Goal: Check status: Check status

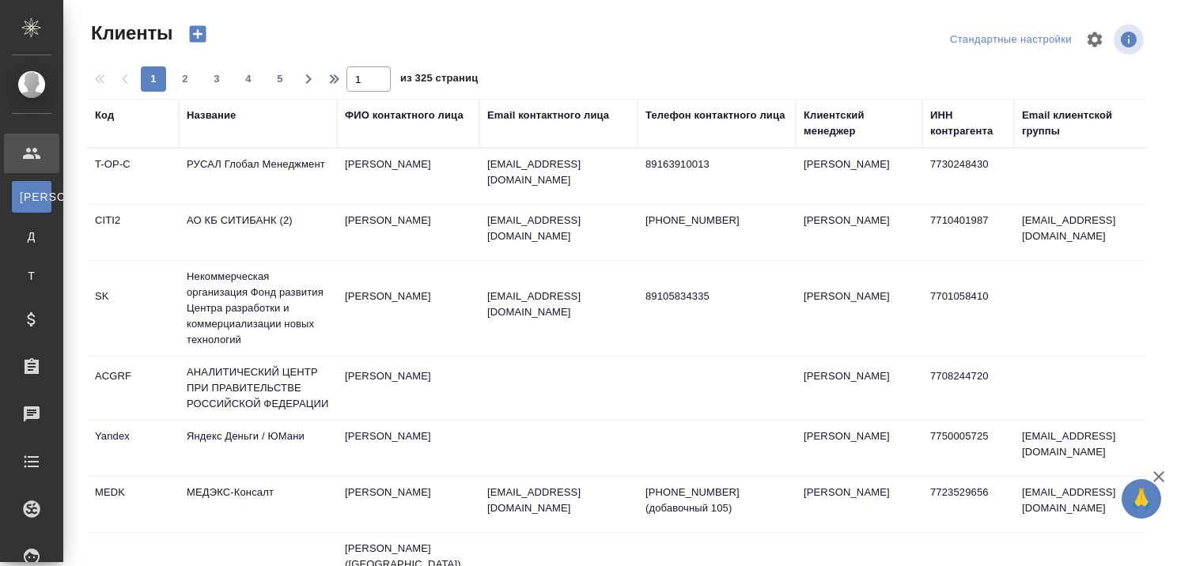
select select "RU"
click at [225, 116] on div "Название" at bounding box center [211, 116] width 49 height 16
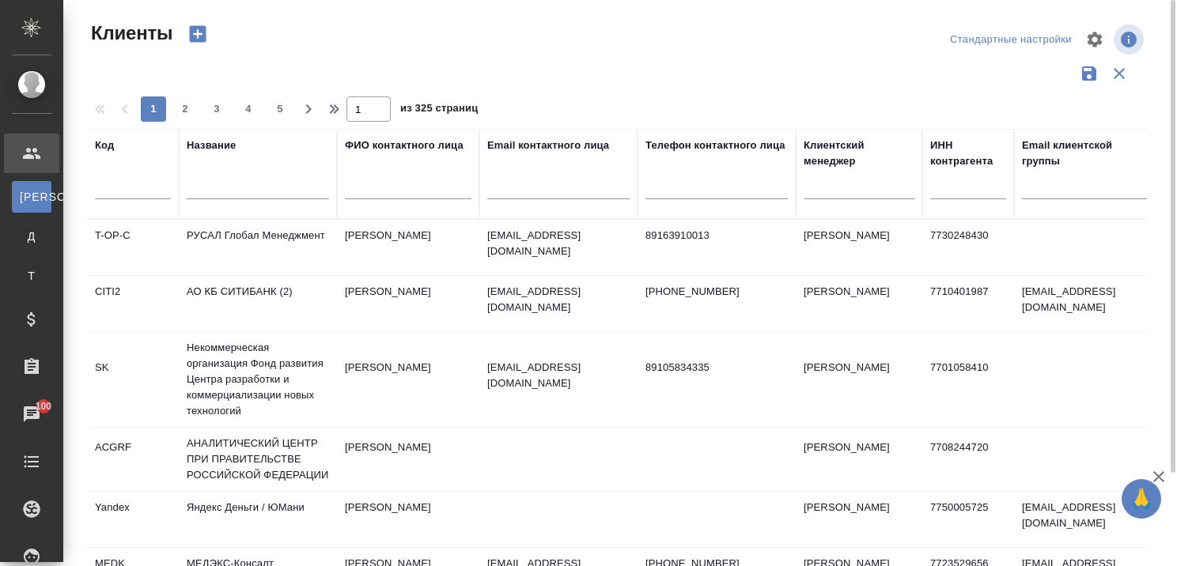
click at [225, 187] on input "text" at bounding box center [258, 190] width 142 height 20
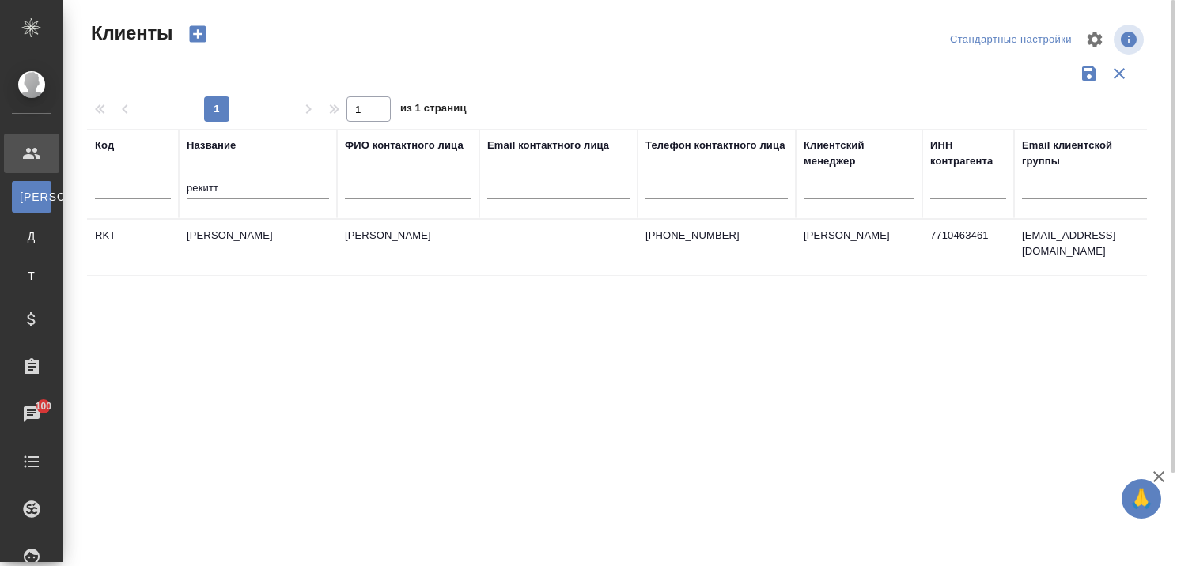
click at [244, 231] on td "Рекитт Бенкизер Хэлскэр" at bounding box center [258, 247] width 158 height 55
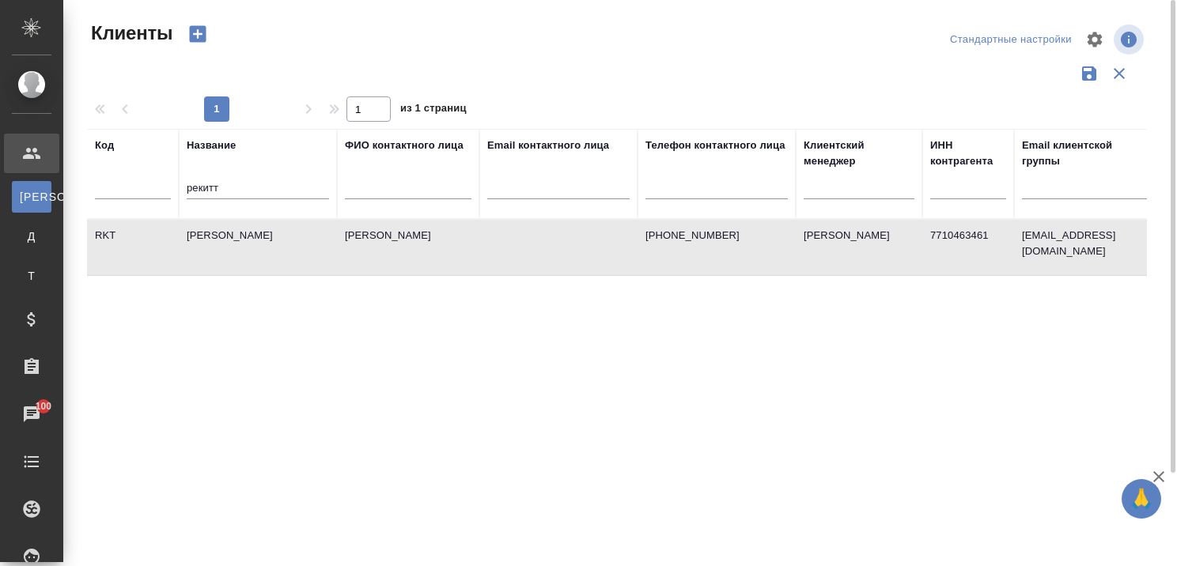
click at [237, 185] on input "рекитт" at bounding box center [258, 190] width 142 height 20
type input "р"
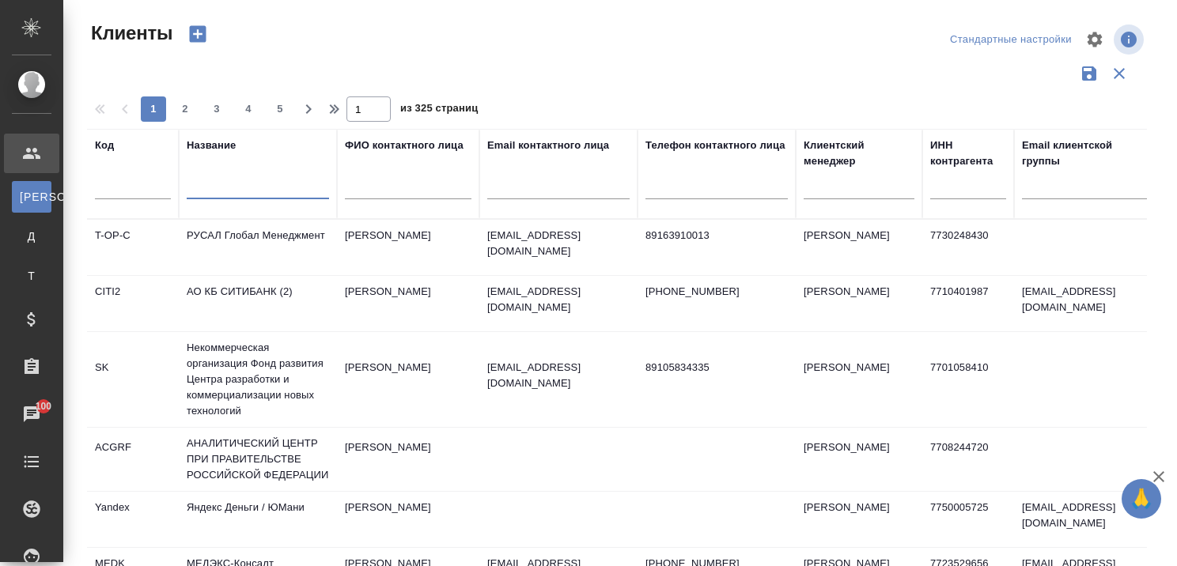
click at [1156, 471] on icon "button" at bounding box center [1158, 476] width 19 height 19
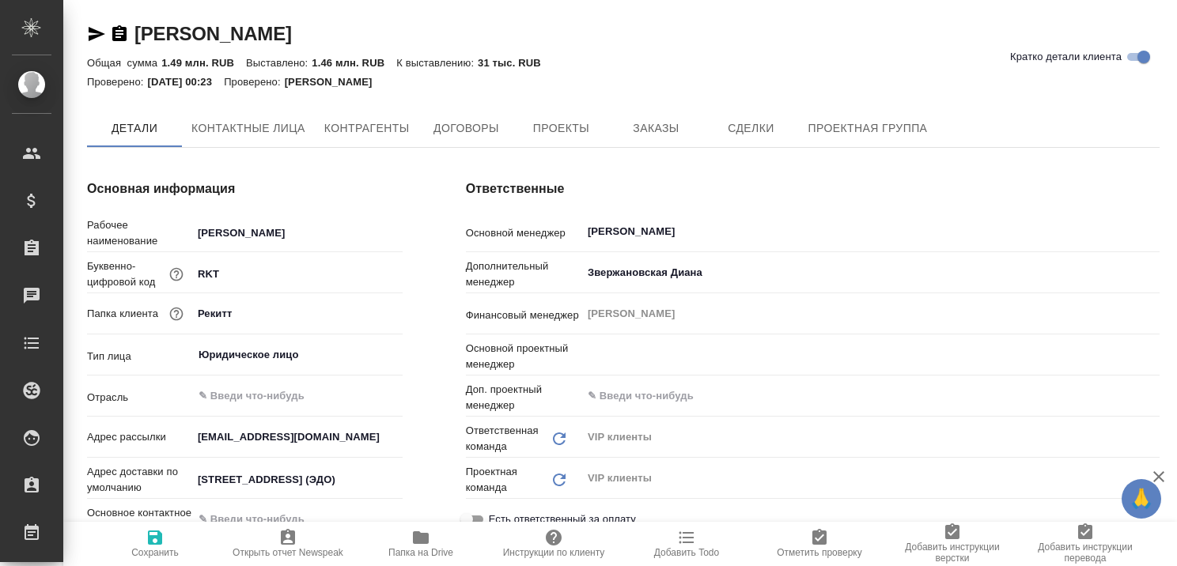
type textarea "x"
type input "Грабко Мария"
type textarea "x"
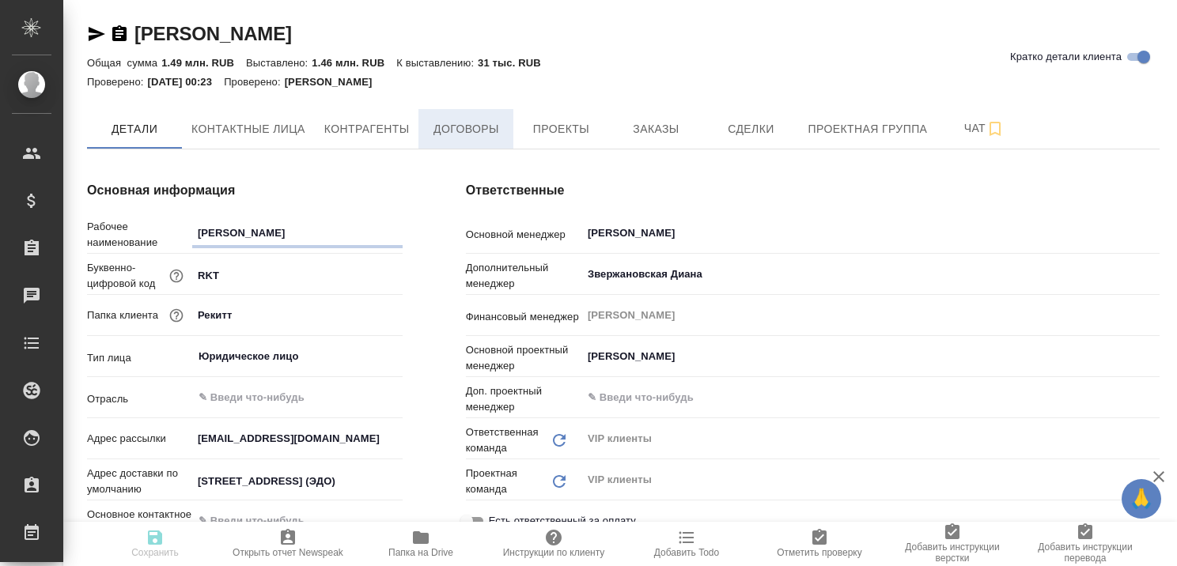
type textarea "x"
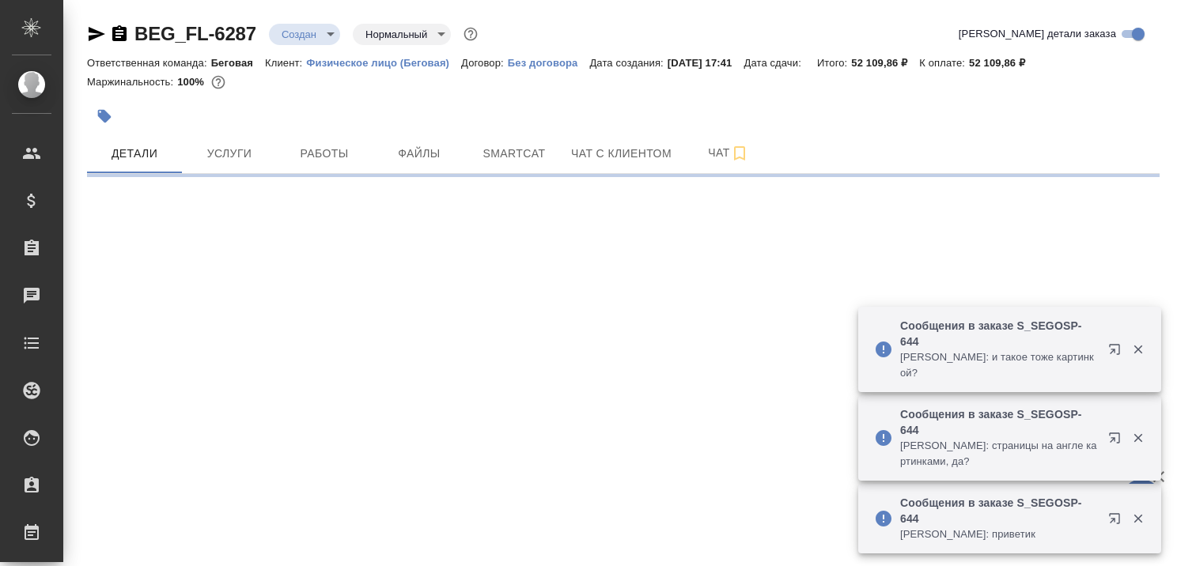
select select "RU"
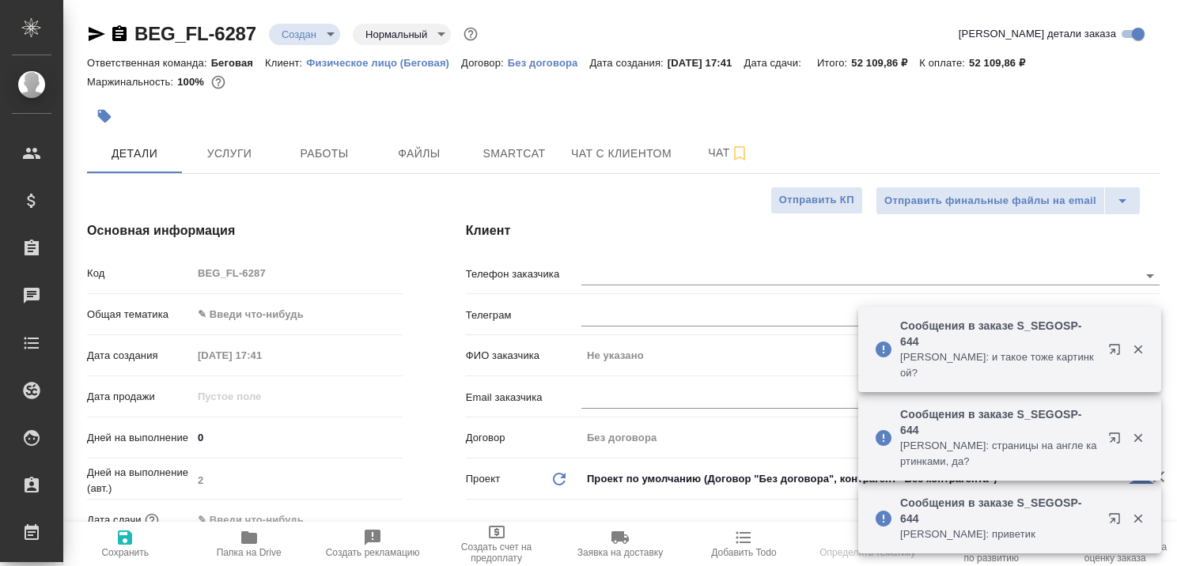
type textarea "x"
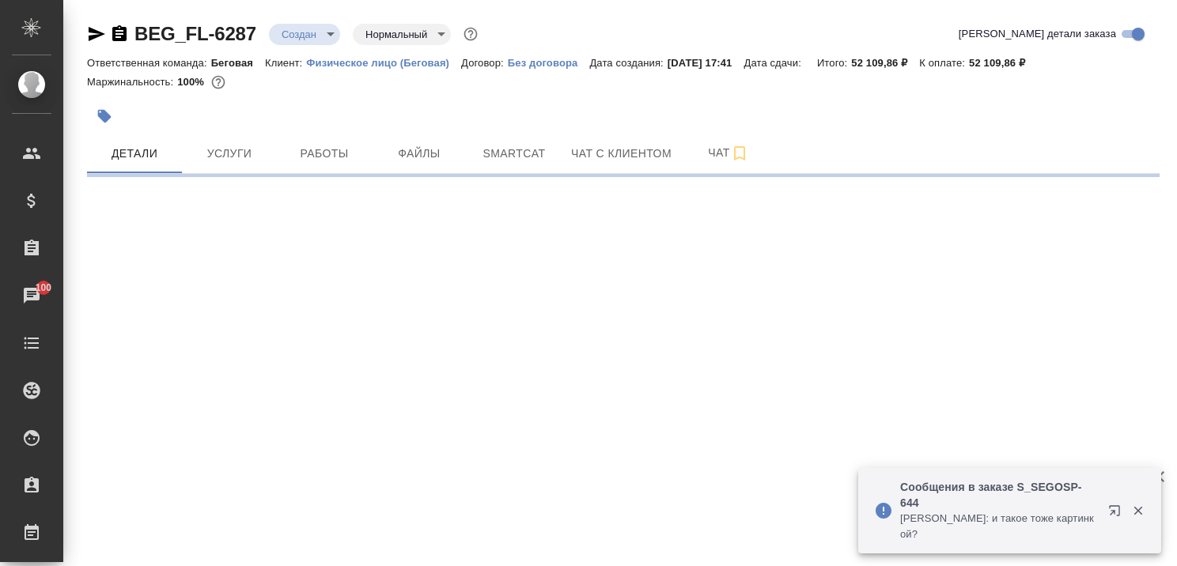
click at [1111, 510] on icon "button" at bounding box center [1114, 510] width 10 height 10
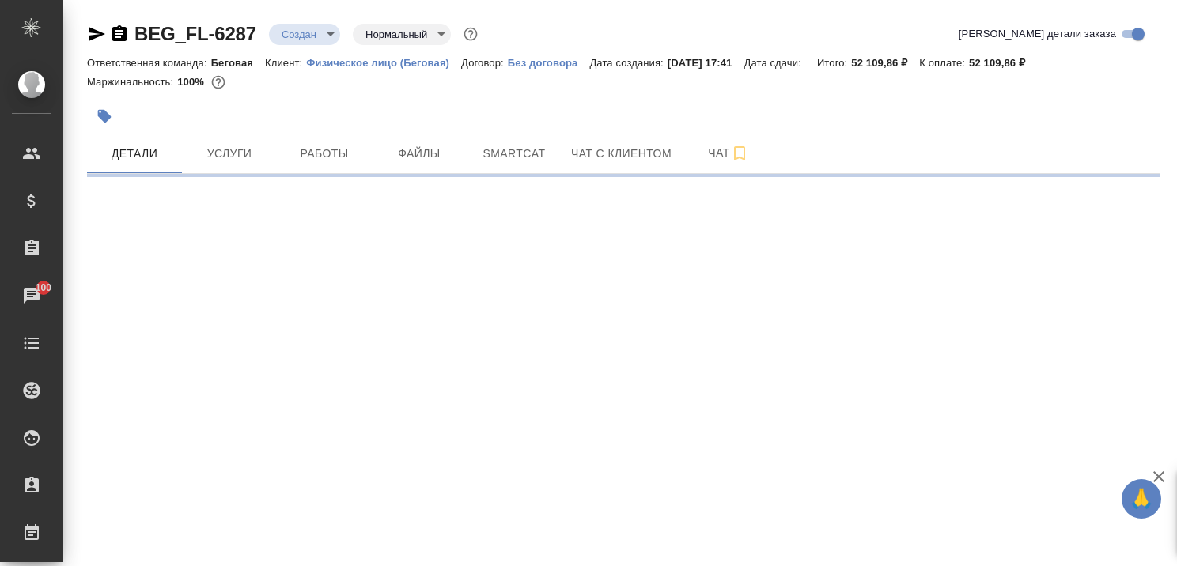
select select "RU"
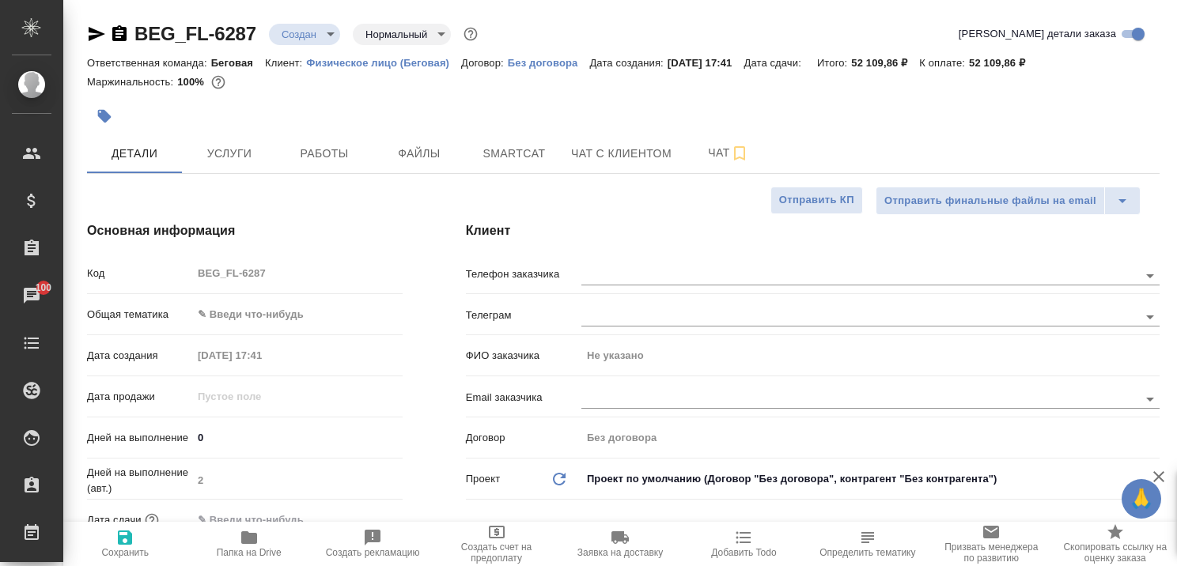
type textarea "x"
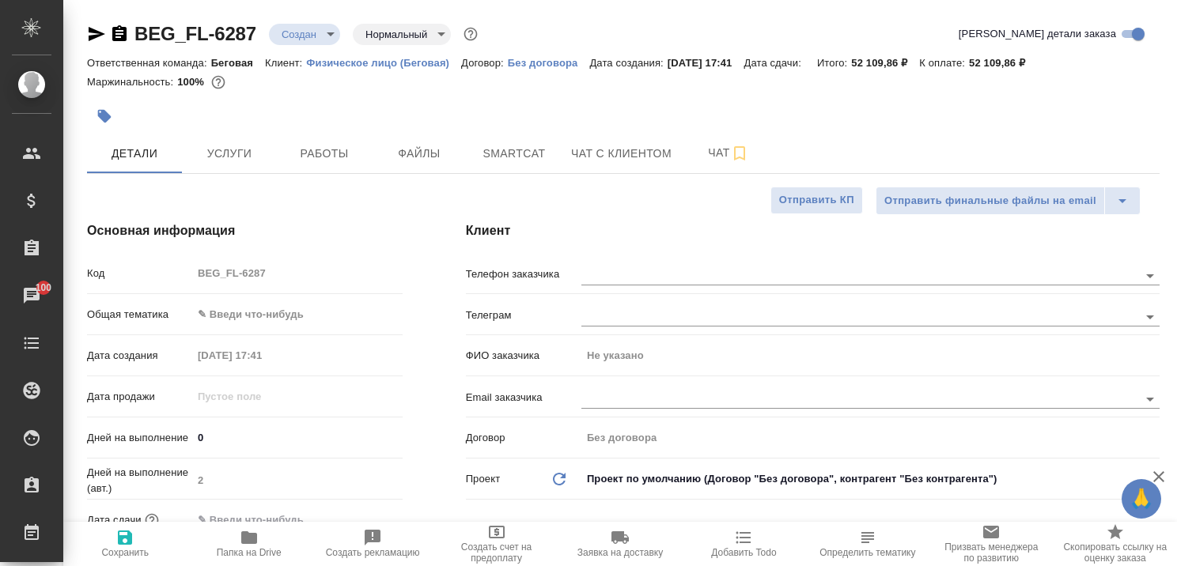
type textarea "x"
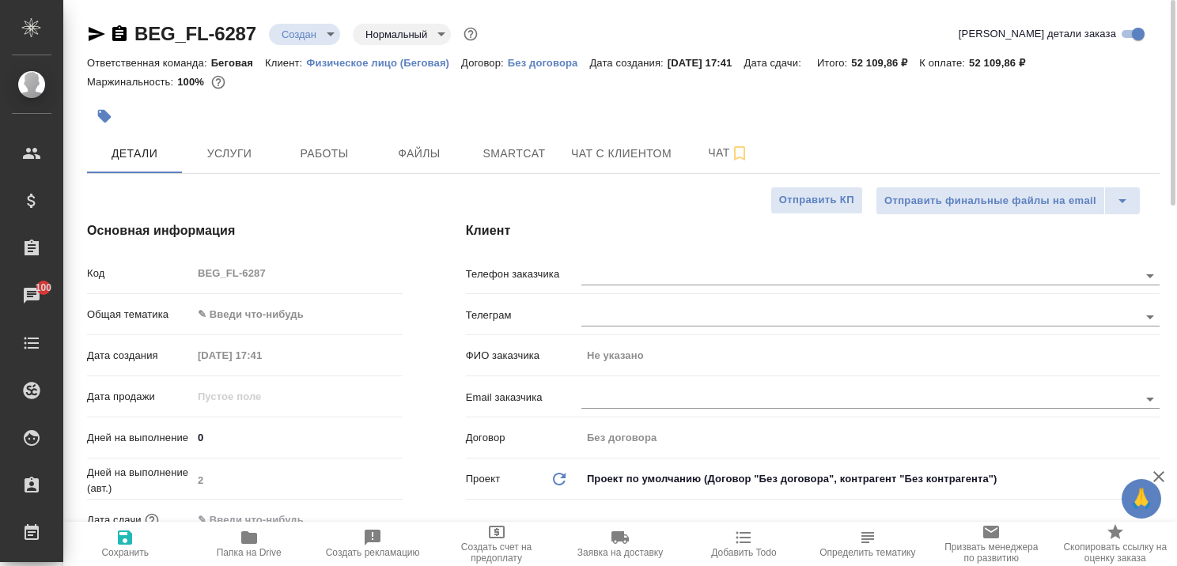
type textarea "x"
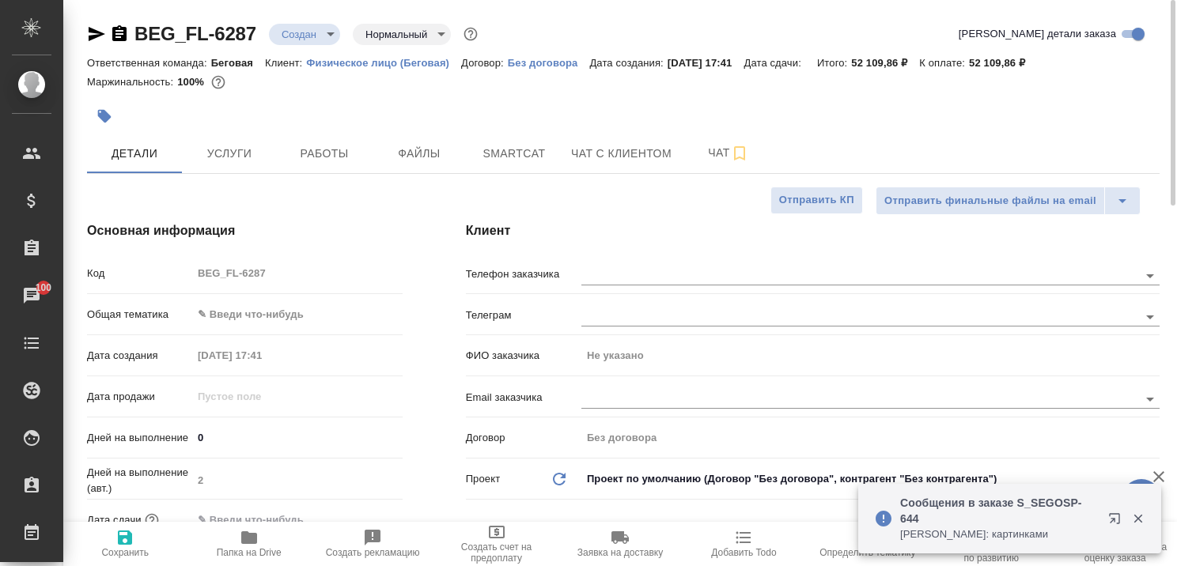
type textarea "x"
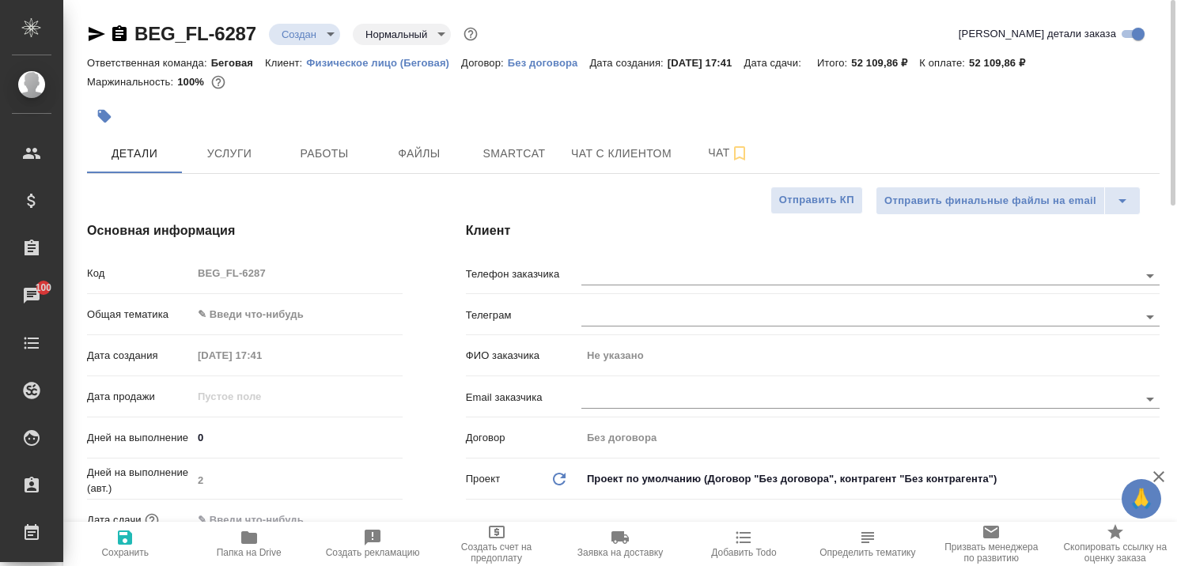
type textarea "x"
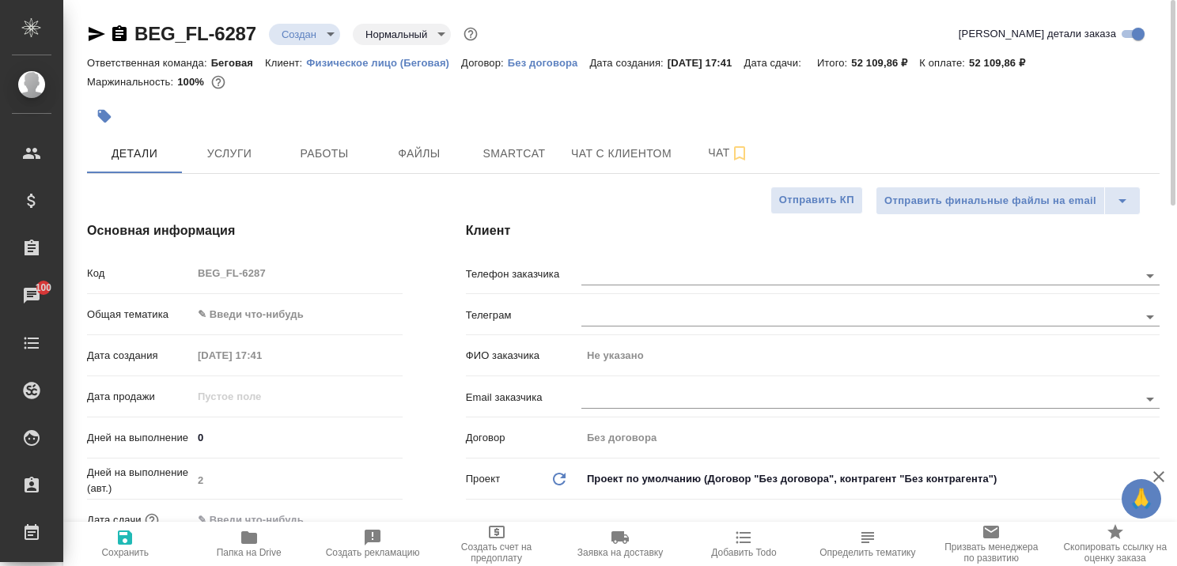
type textarea "x"
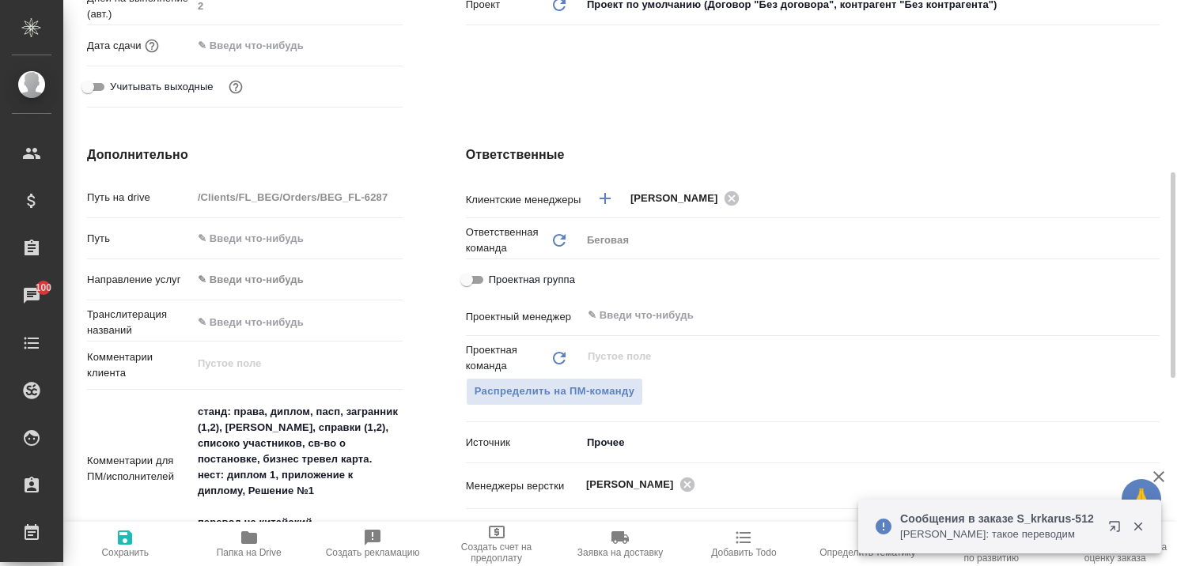
scroll to position [870, 0]
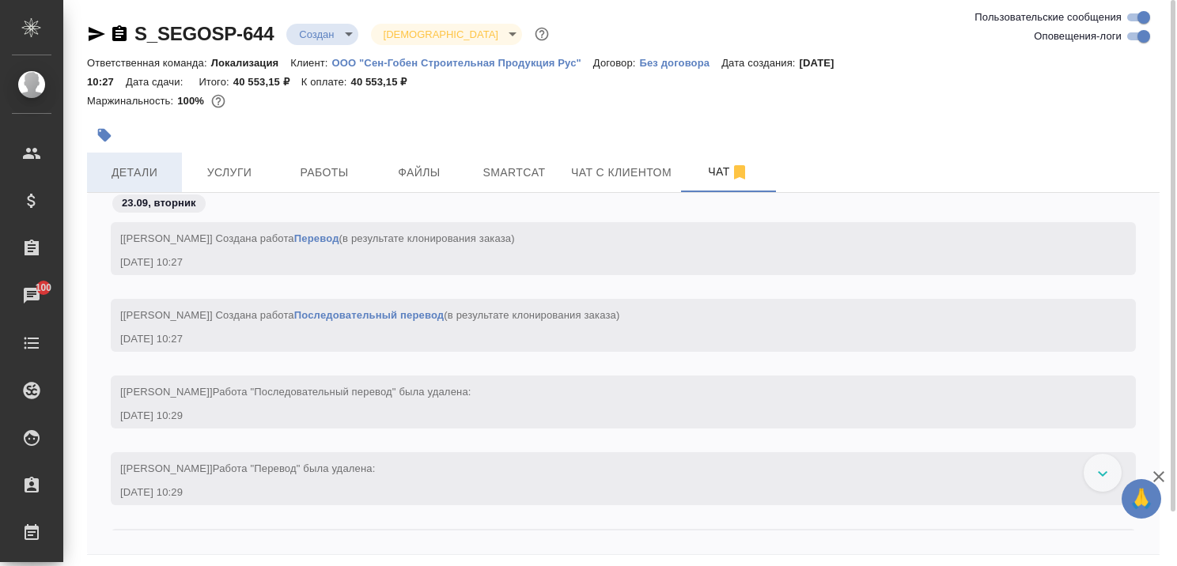
click at [137, 172] on span "Детали" at bounding box center [135, 173] width 76 height 20
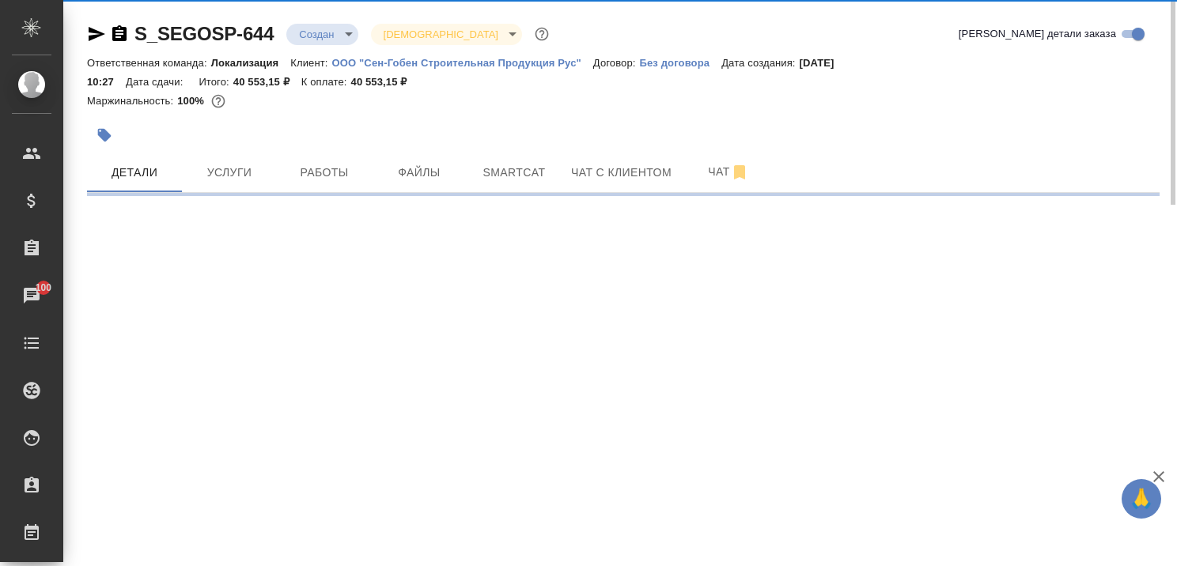
select select "RU"
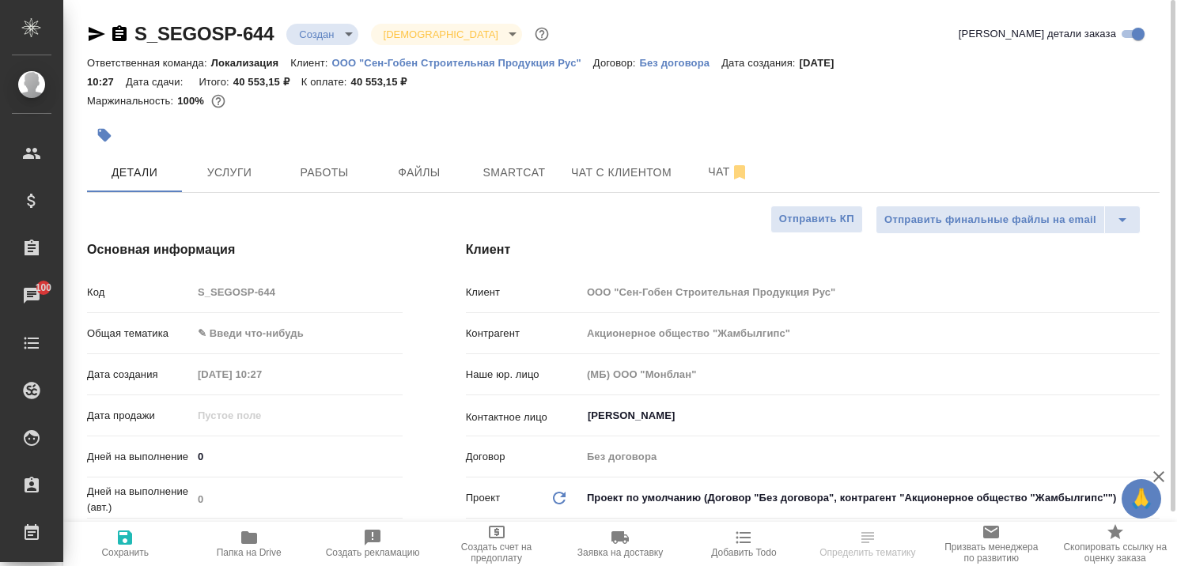
type textarea "x"
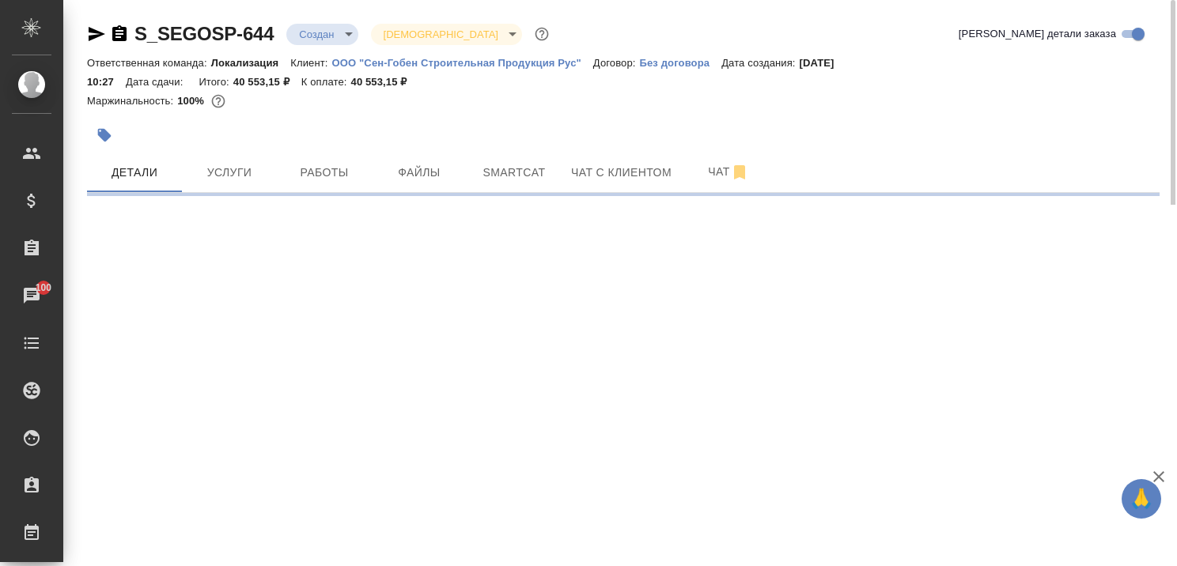
select select "RU"
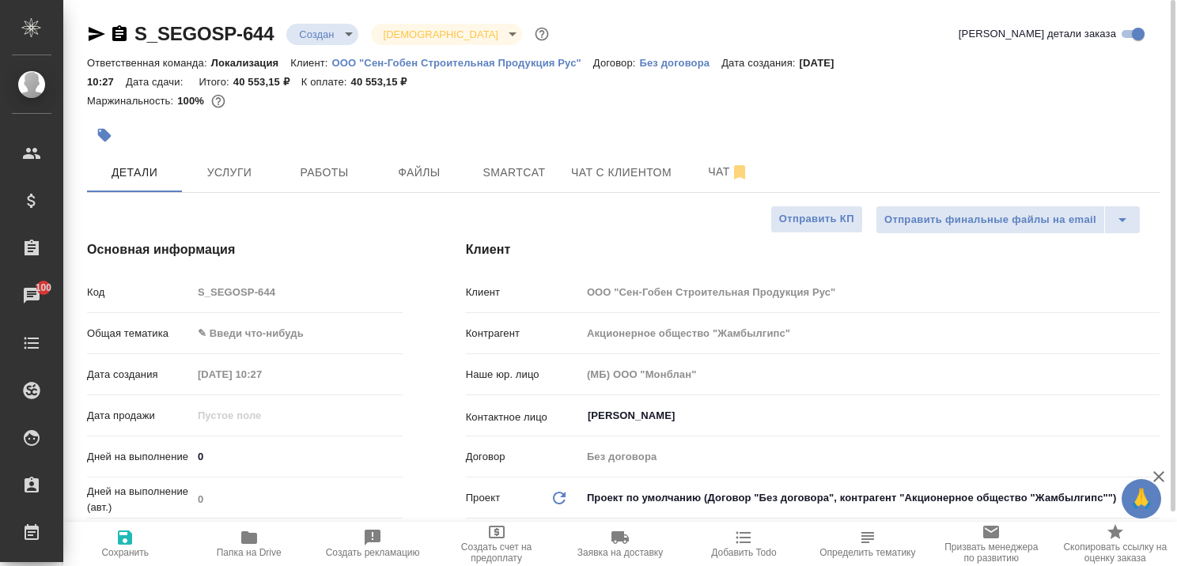
type textarea "x"
click at [237, 163] on span "Услуги" at bounding box center [229, 173] width 76 height 20
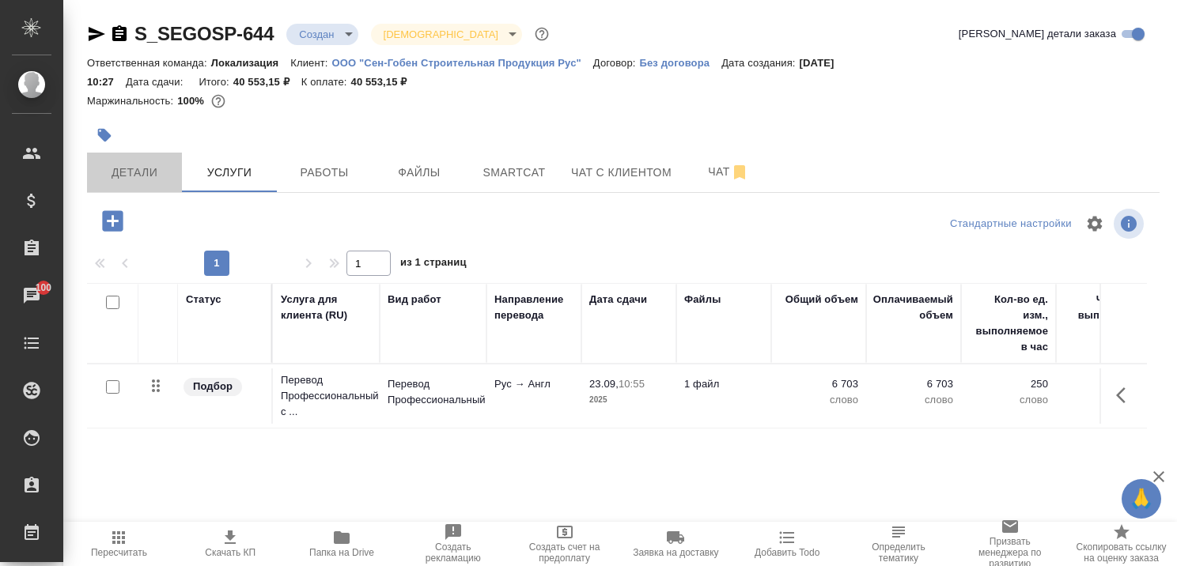
click at [133, 168] on span "Детали" at bounding box center [135, 173] width 76 height 20
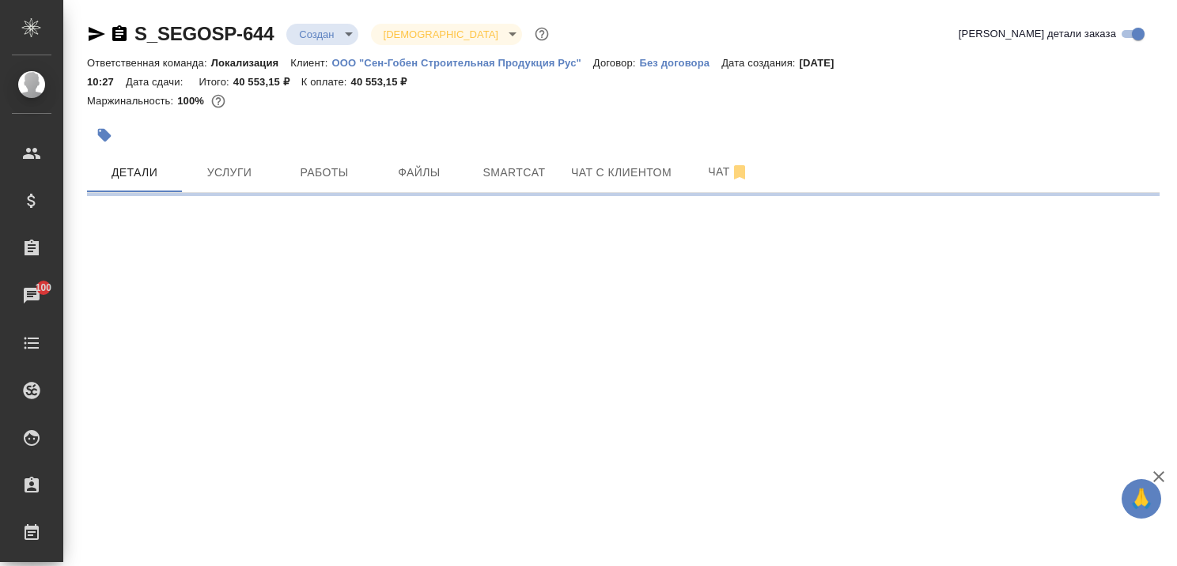
select select "RU"
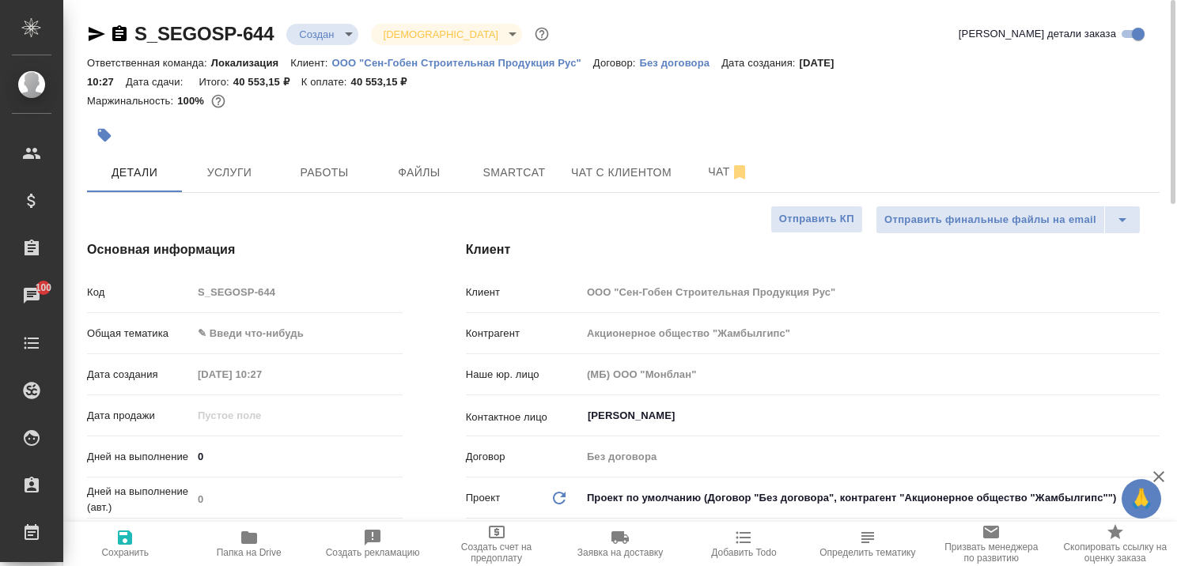
type textarea "x"
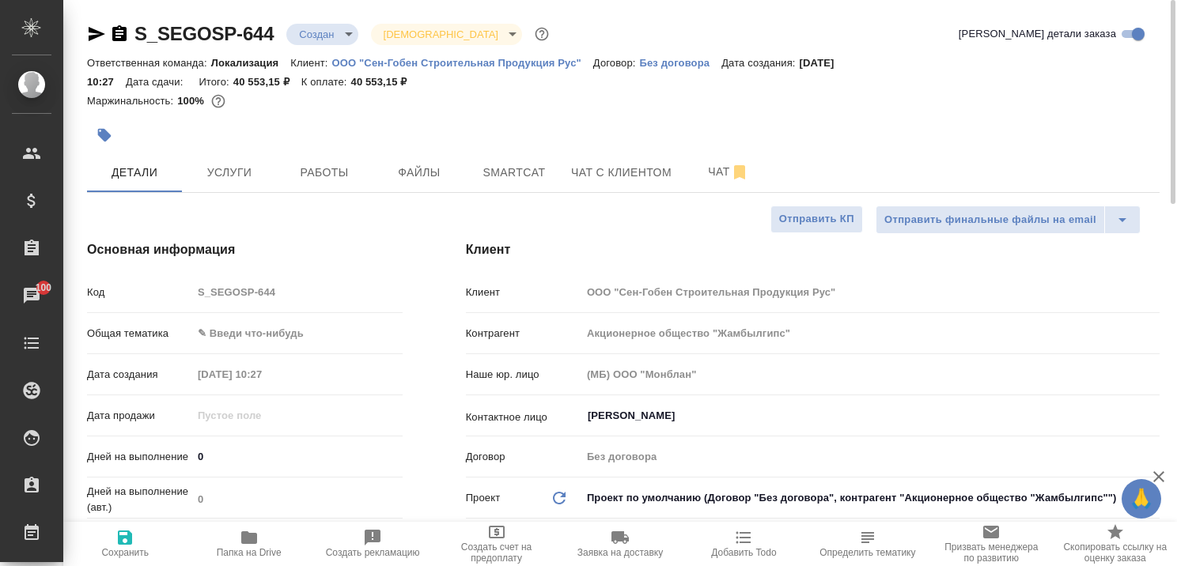
type textarea "x"
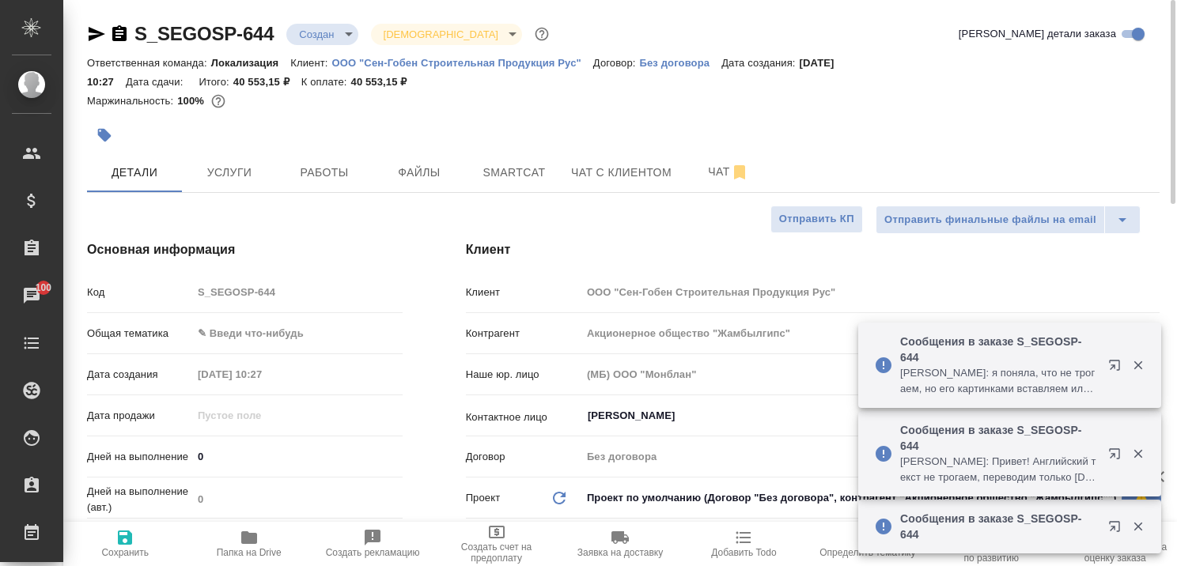
type textarea "x"
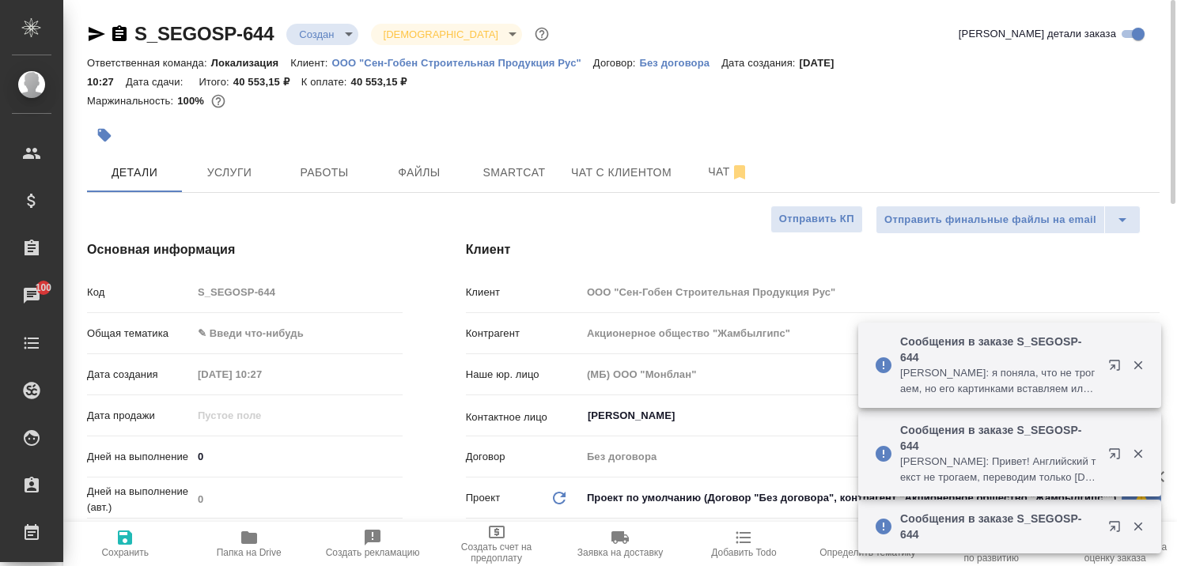
type textarea "x"
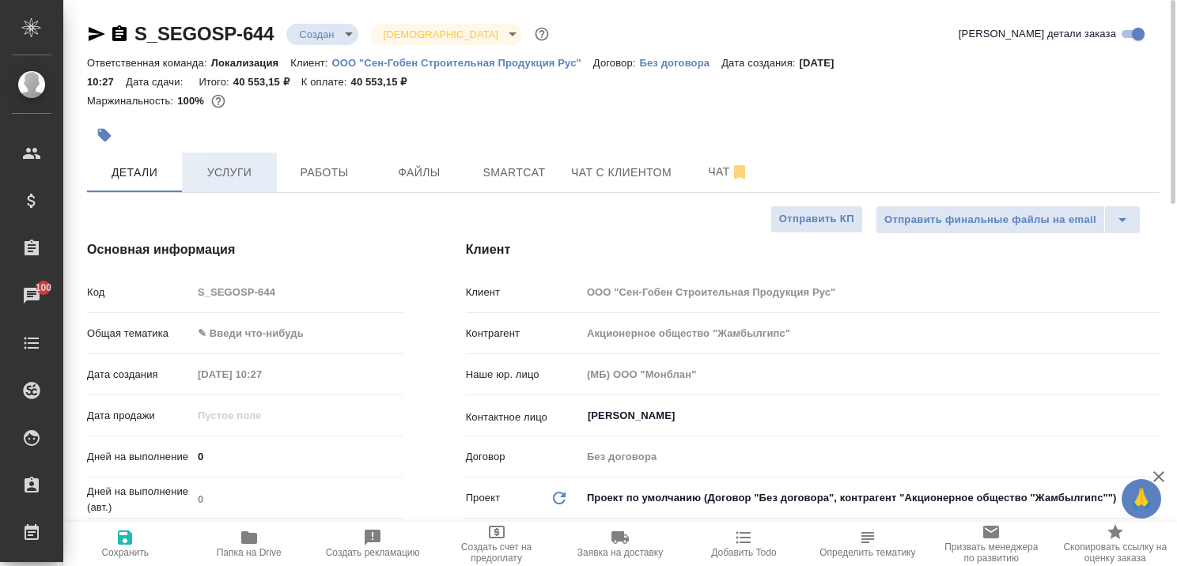
click at [235, 176] on span "Услуги" at bounding box center [229, 173] width 76 height 20
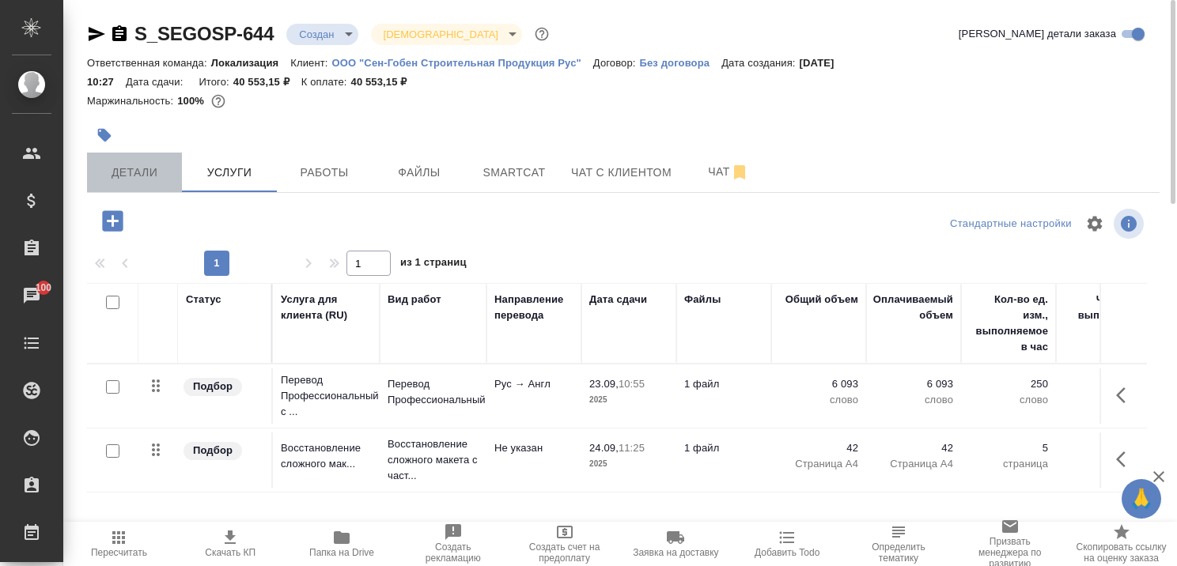
click at [157, 170] on span "Детали" at bounding box center [135, 173] width 76 height 20
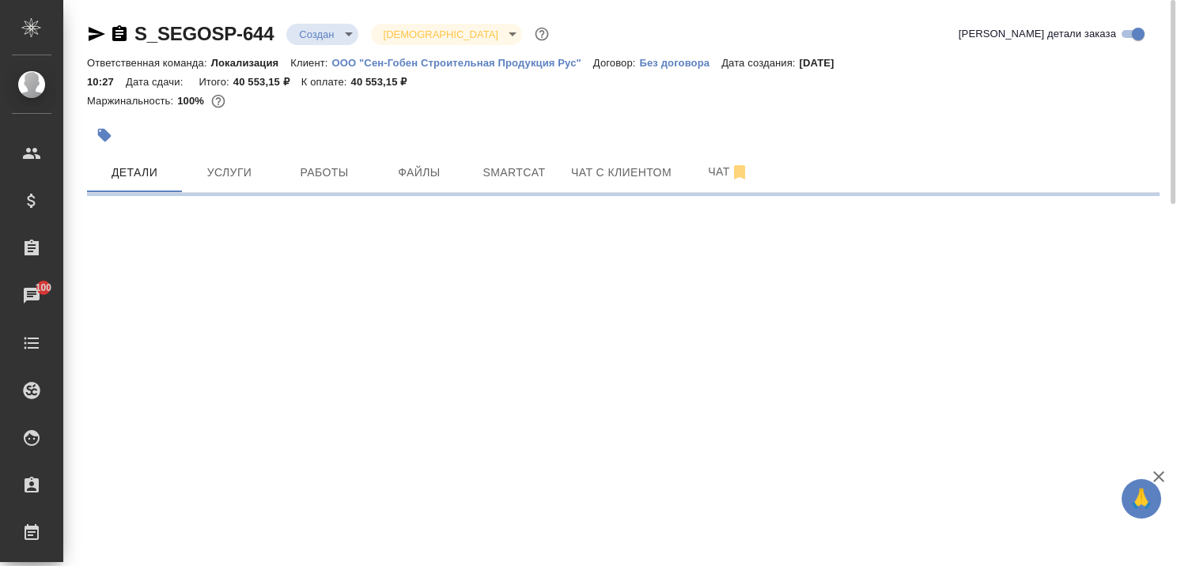
select select "RU"
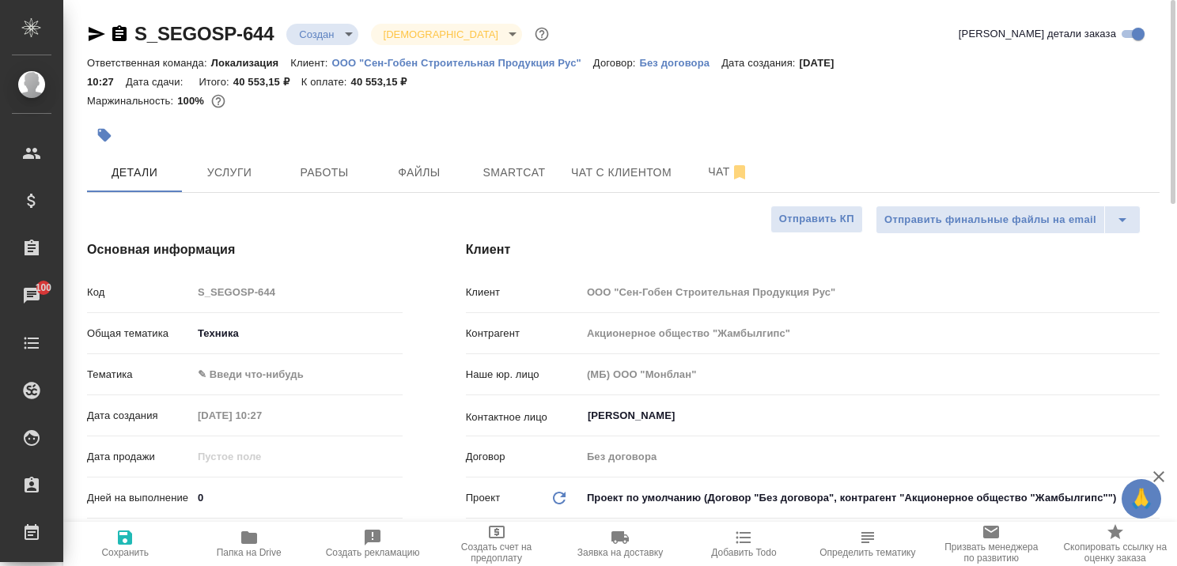
type textarea "x"
click at [427, 63] on p "ООО "Сен-Гобен Строительная Продукция Рус"" at bounding box center [462, 63] width 261 height 12
type textarea "x"
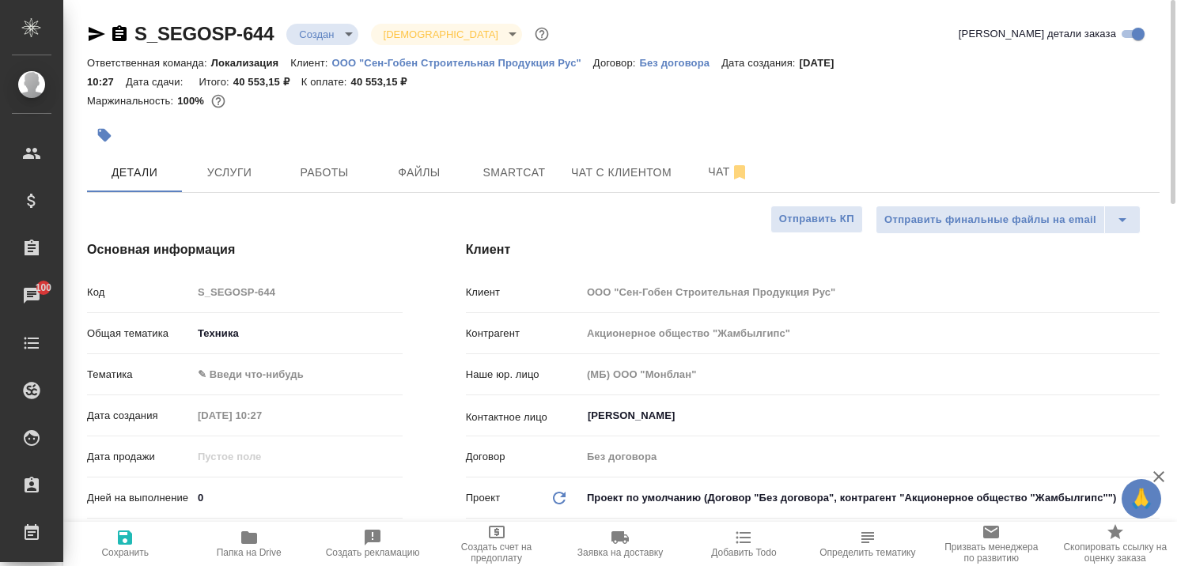
type textarea "x"
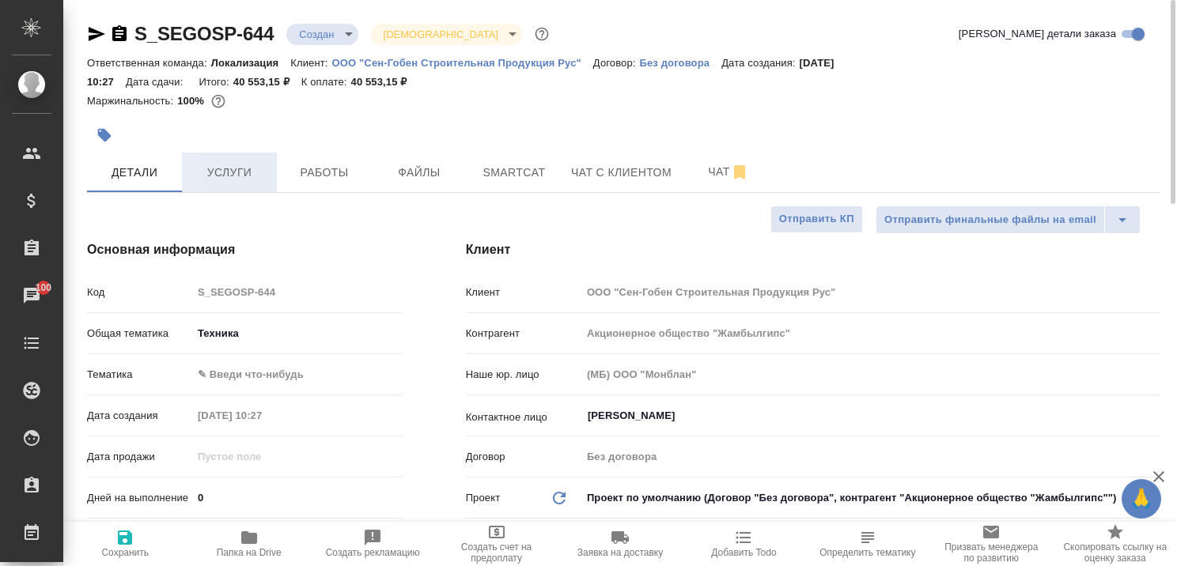
click at [236, 172] on span "Услуги" at bounding box center [229, 173] width 76 height 20
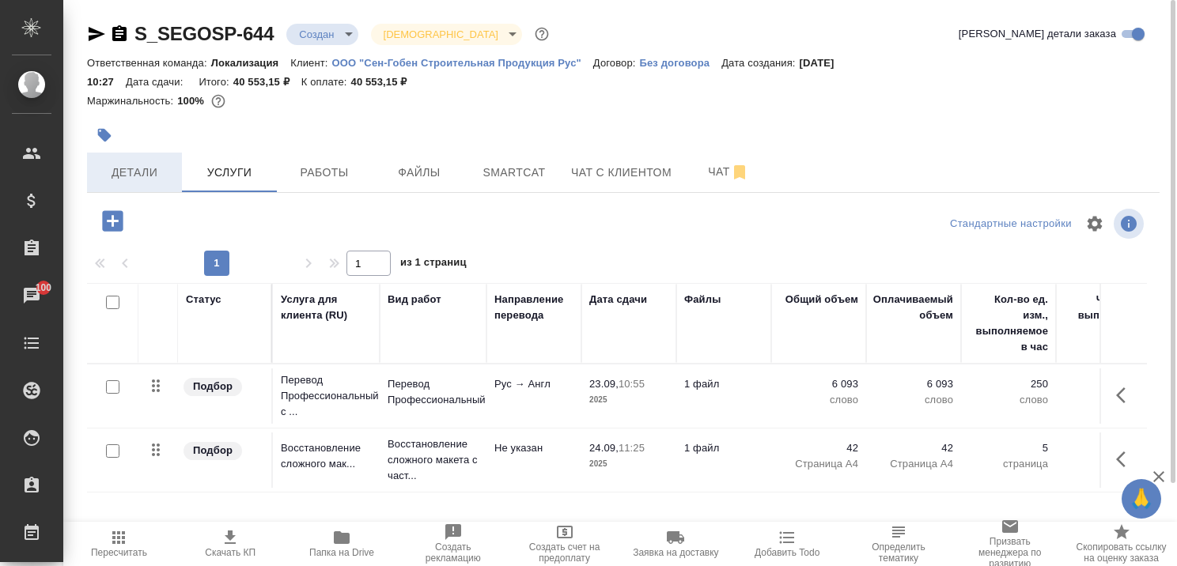
click at [133, 171] on span "Детали" at bounding box center [135, 173] width 76 height 20
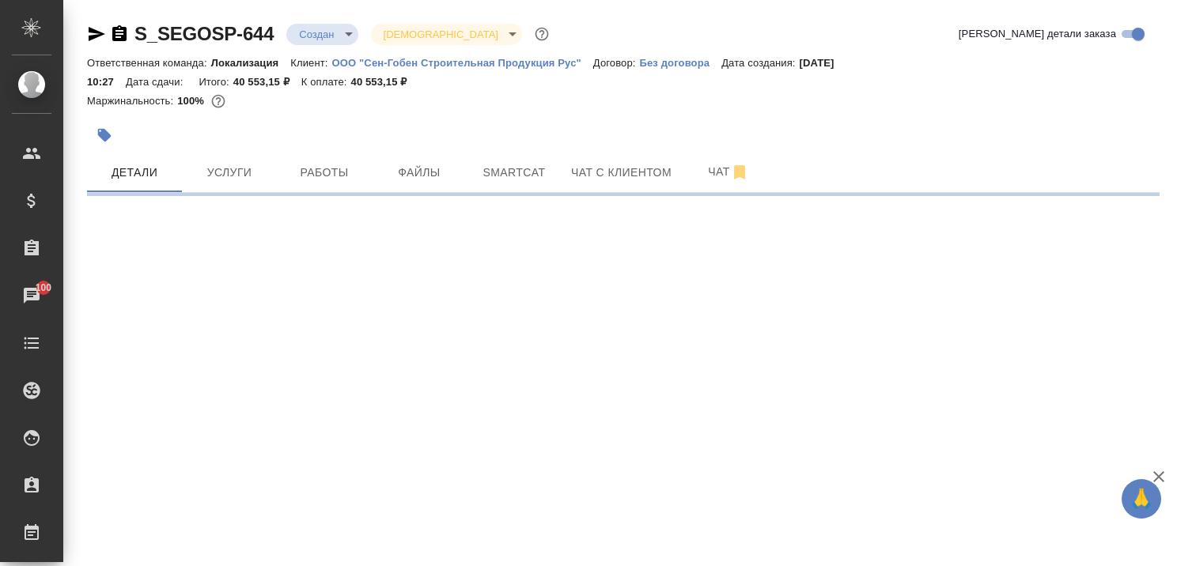
select select "RU"
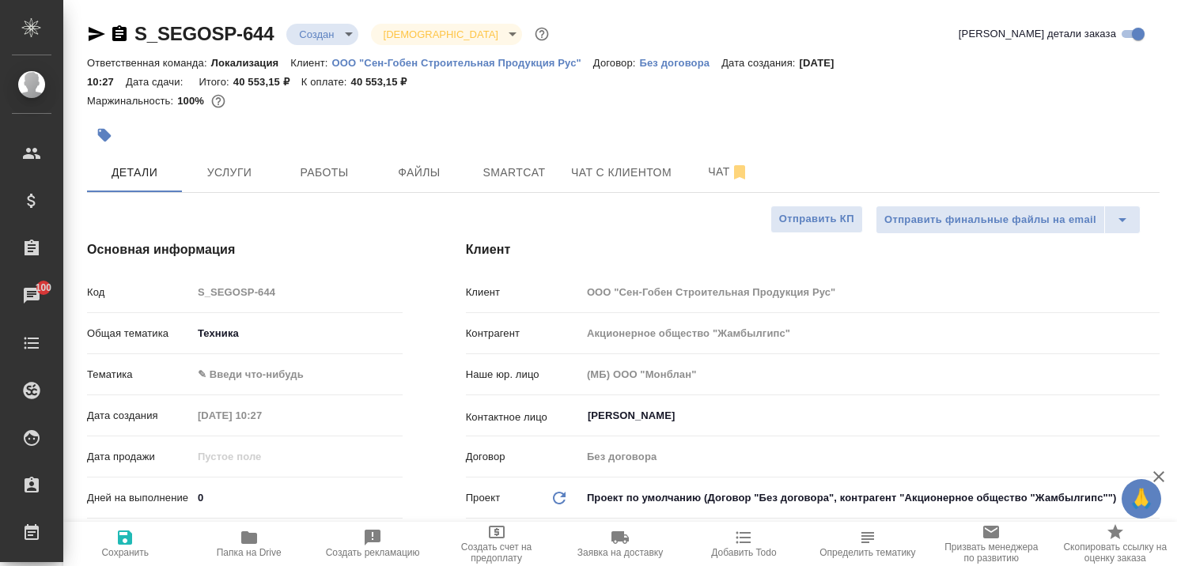
type textarea "x"
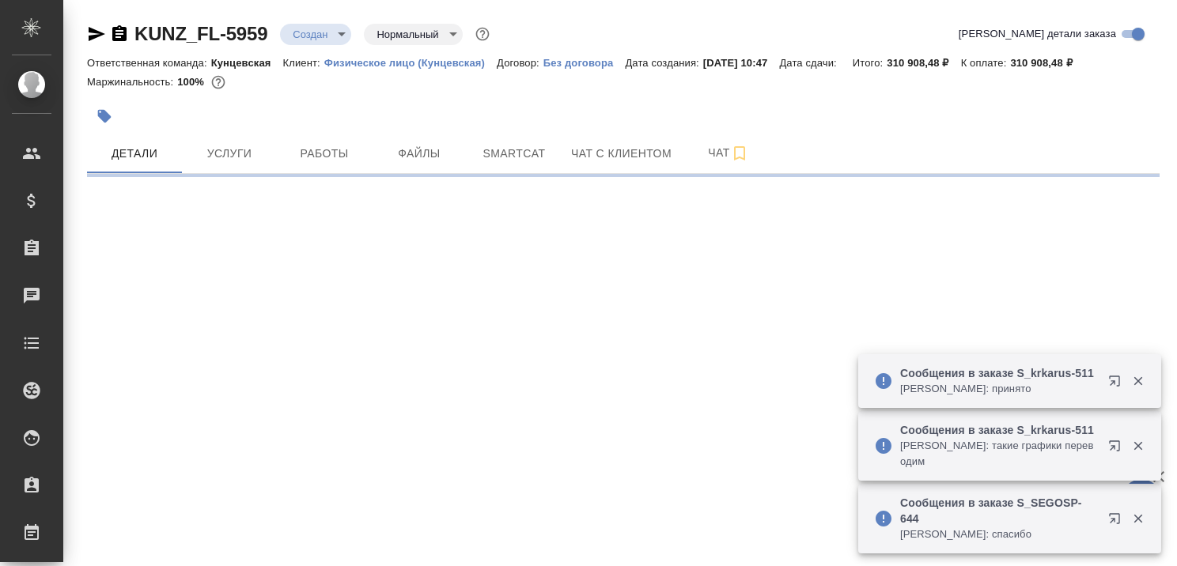
select select "RU"
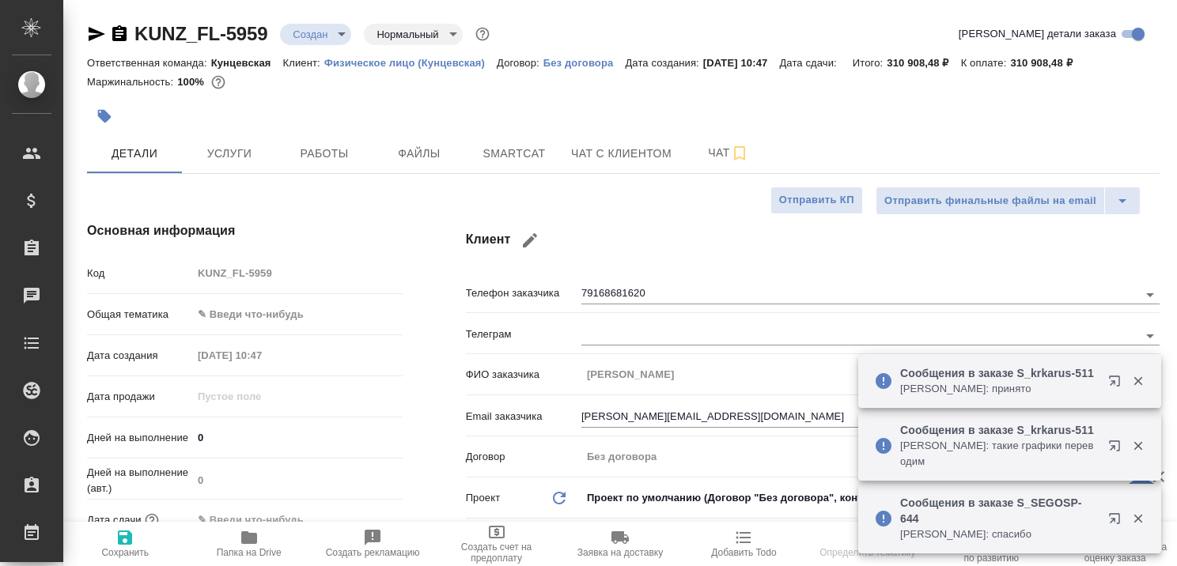
type textarea "x"
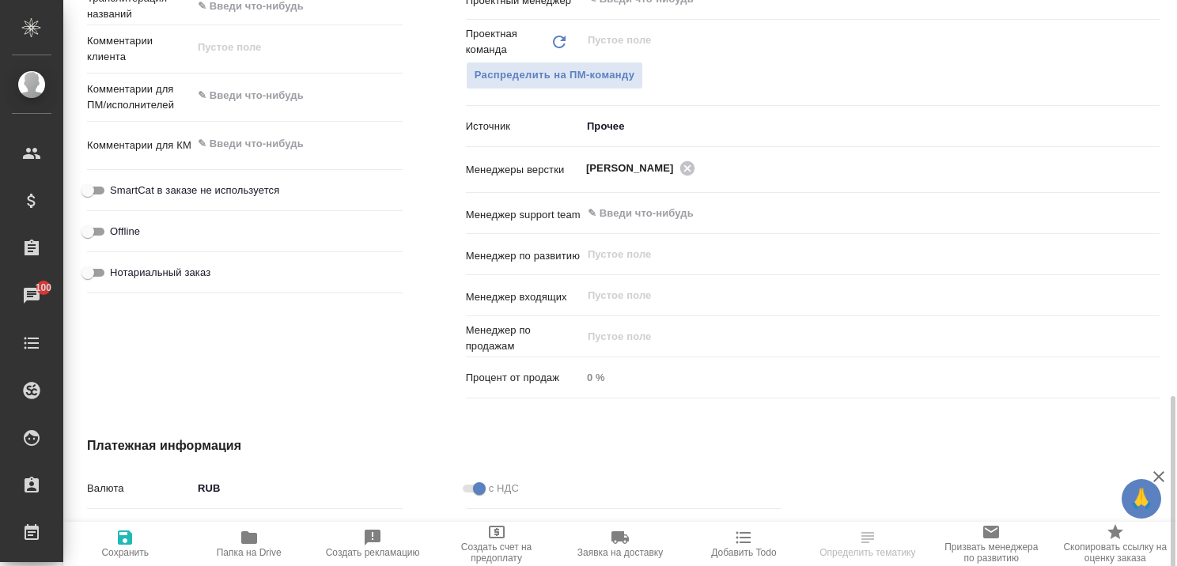
scroll to position [986, 0]
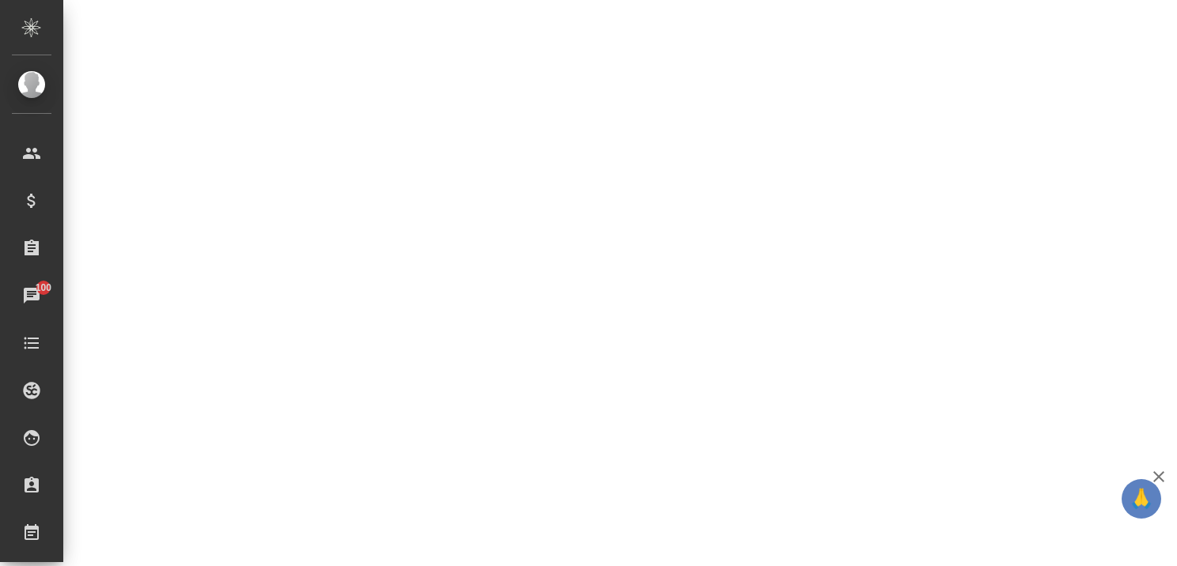
select select "RU"
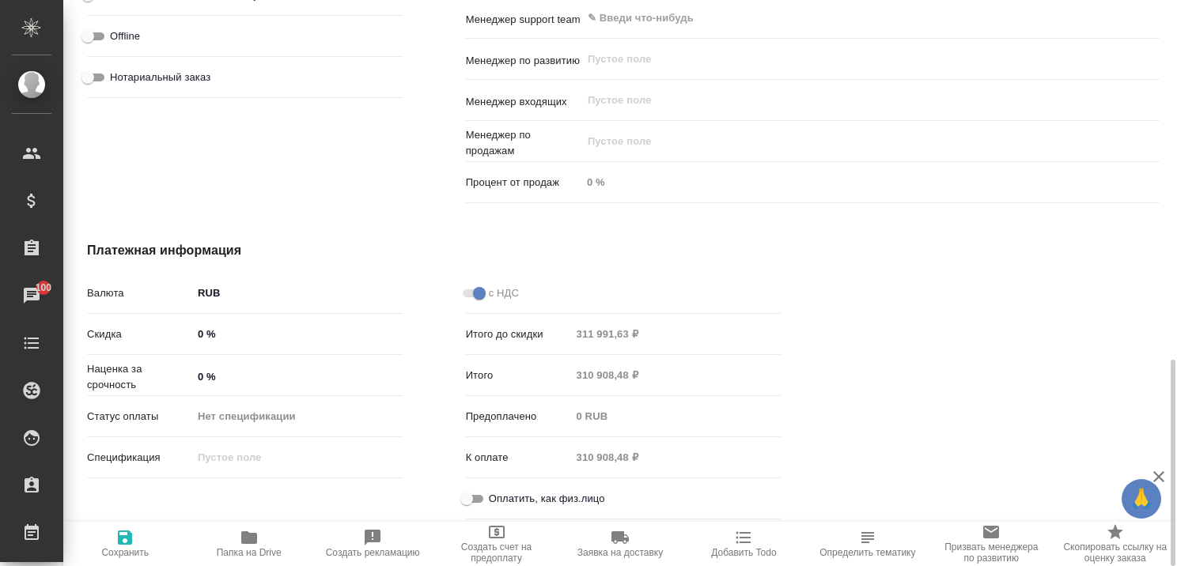
type textarea "x"
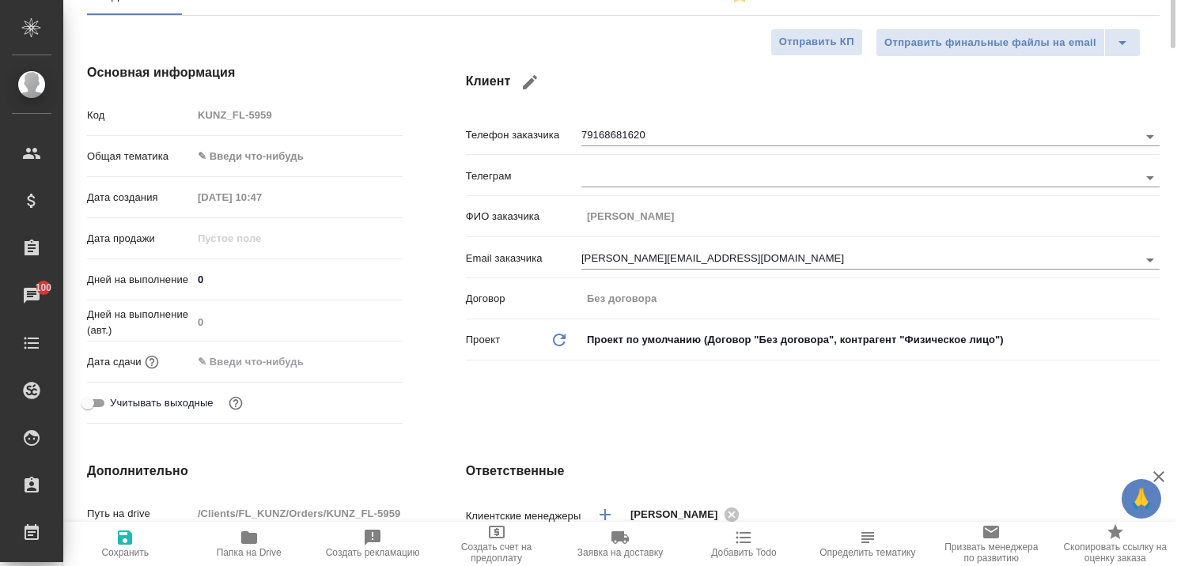
scroll to position [0, 0]
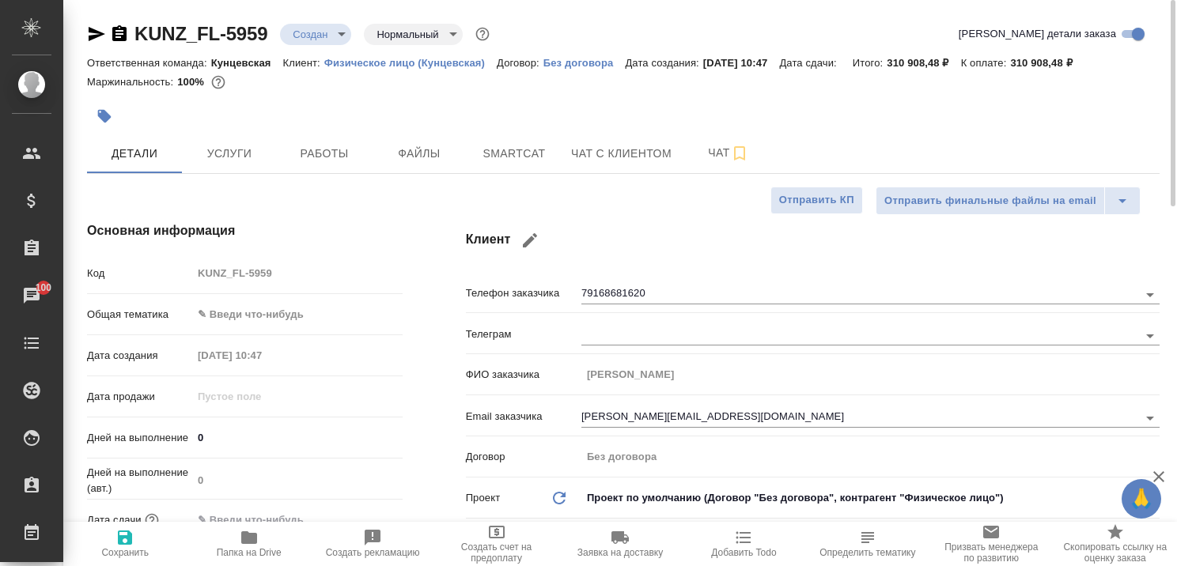
type textarea "x"
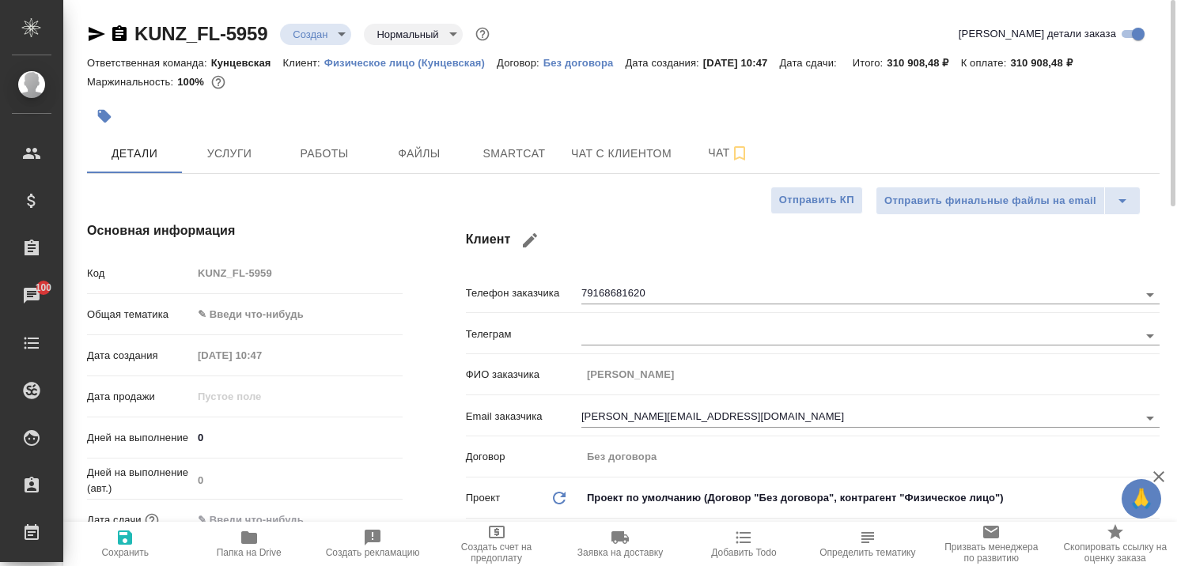
type textarea "x"
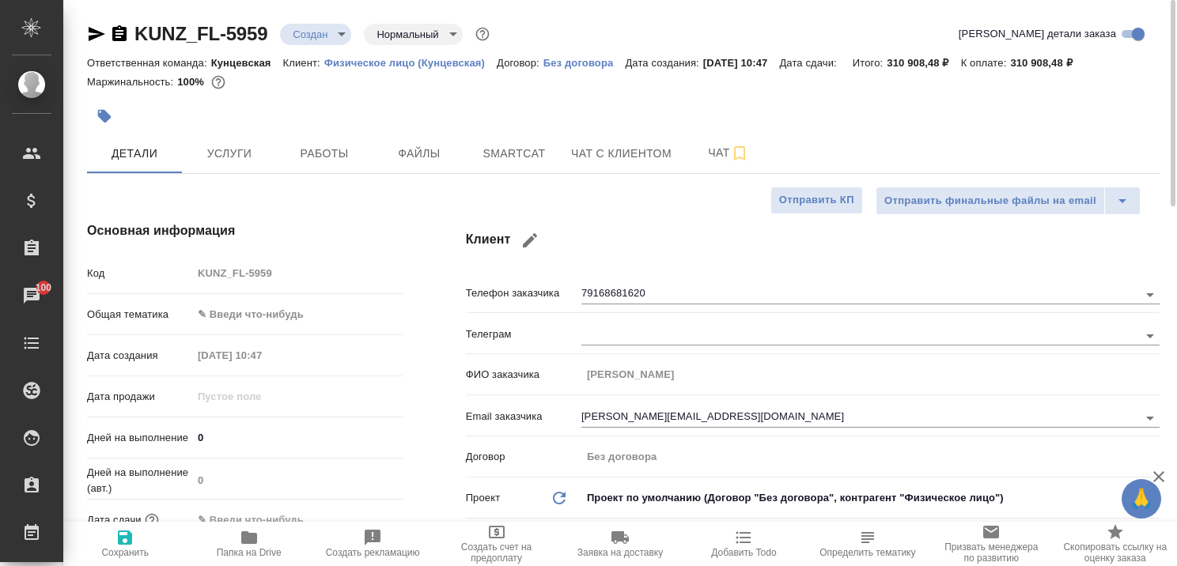
type textarea "x"
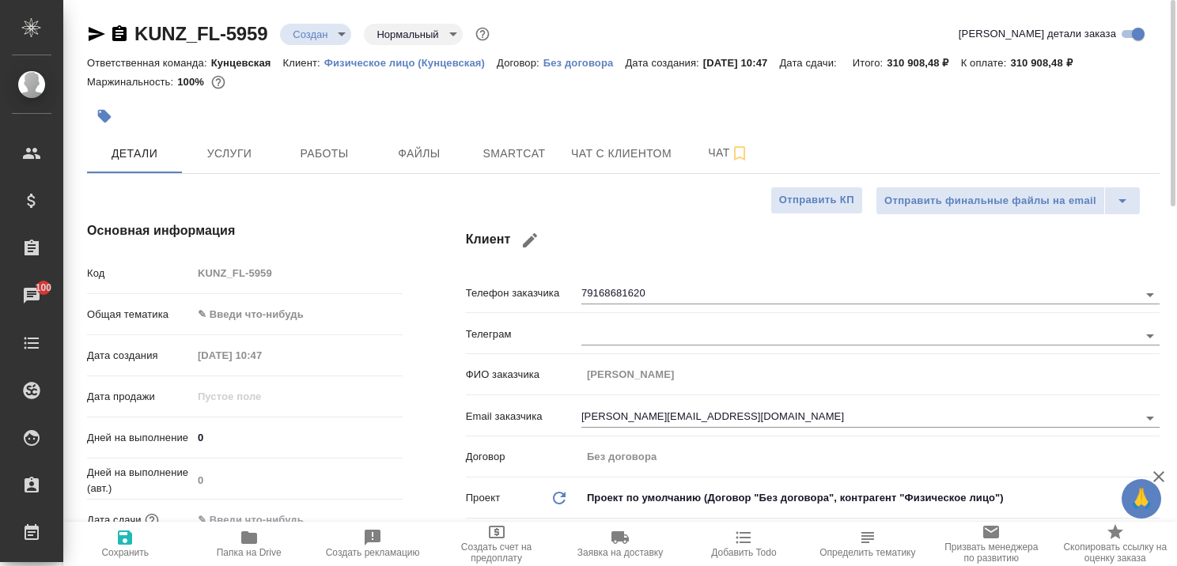
type textarea "x"
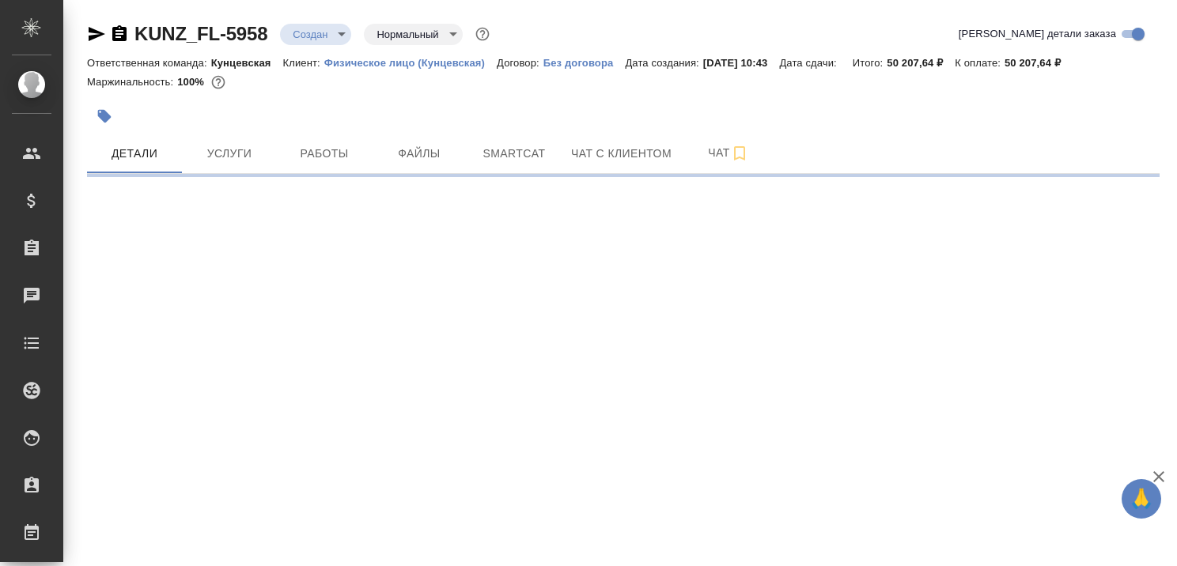
select select "RU"
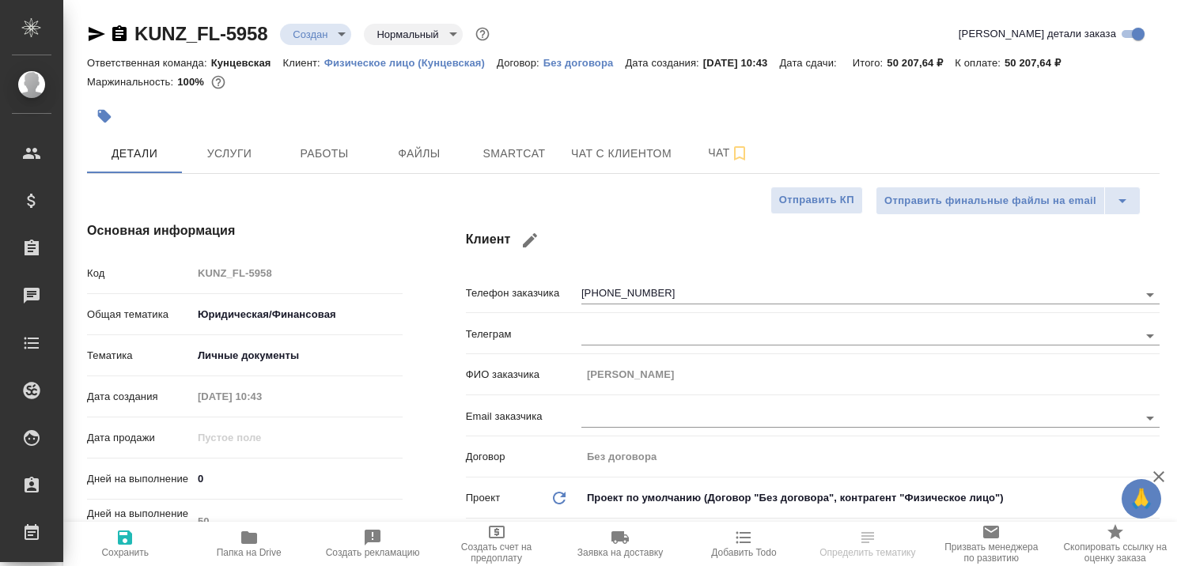
type textarea "x"
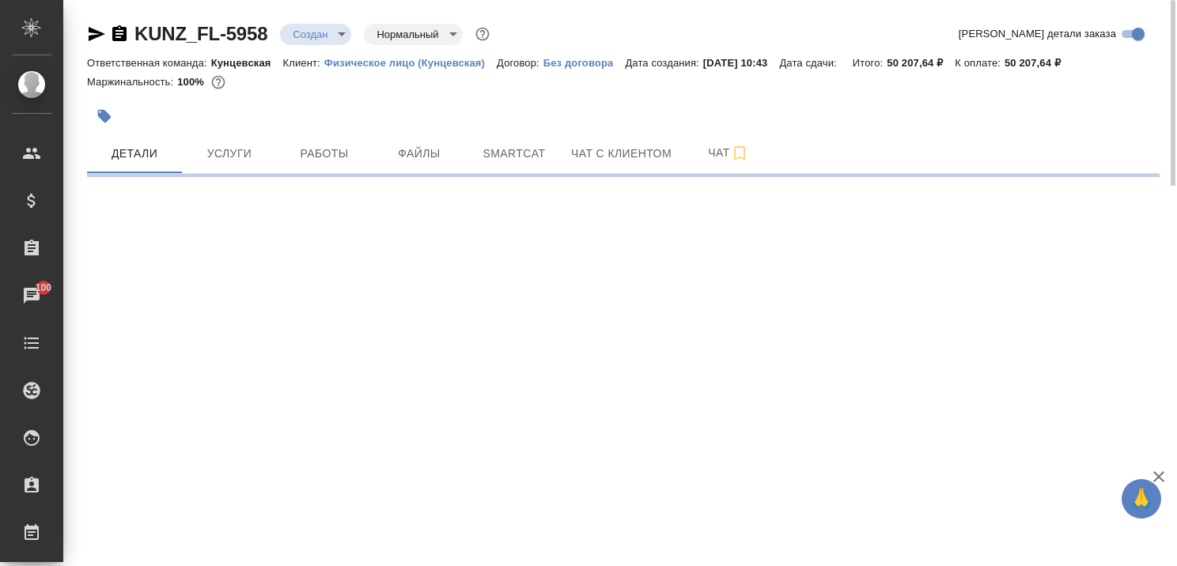
select select "RU"
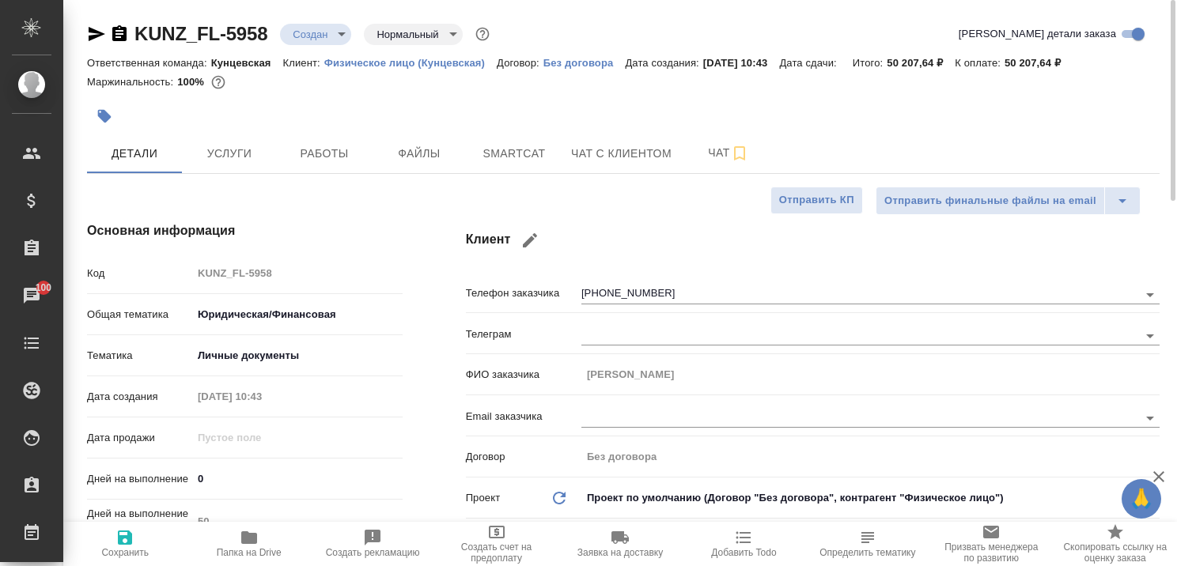
type textarea "x"
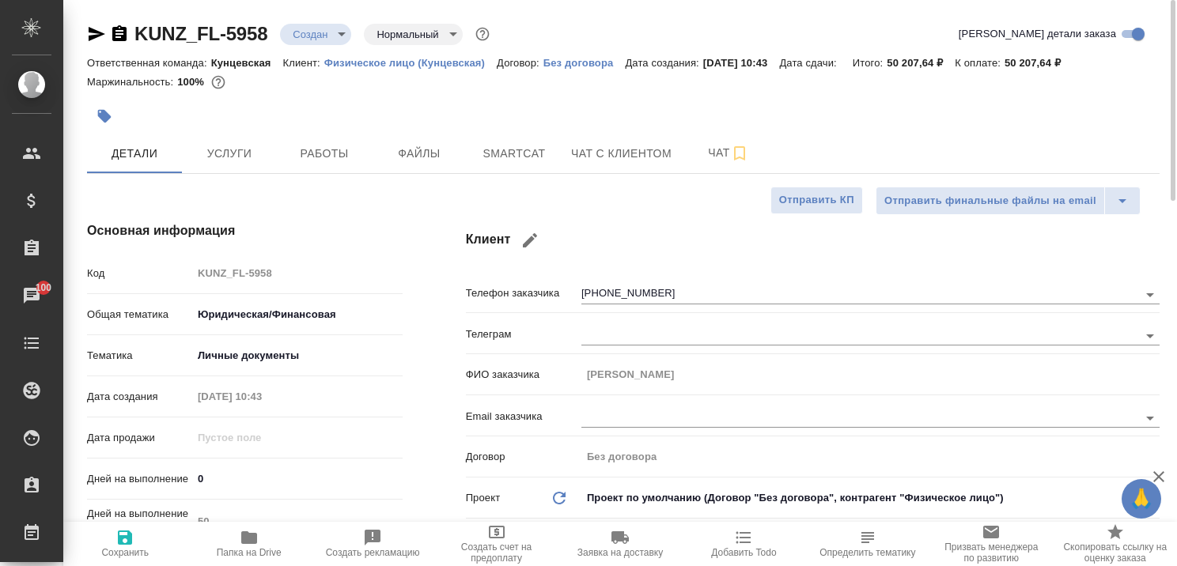
type textarea "x"
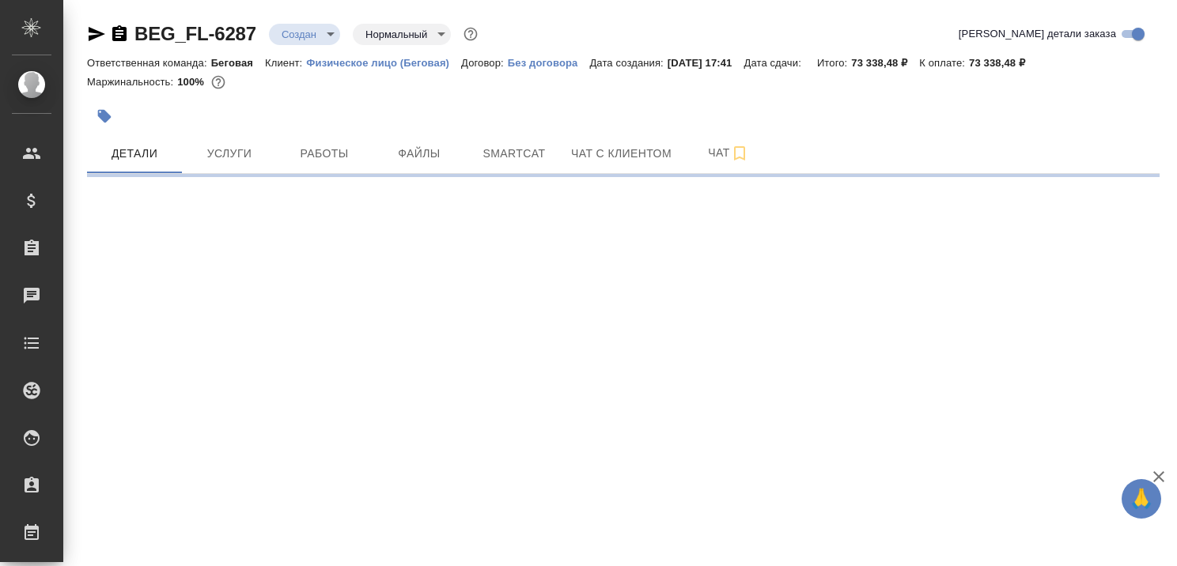
select select "RU"
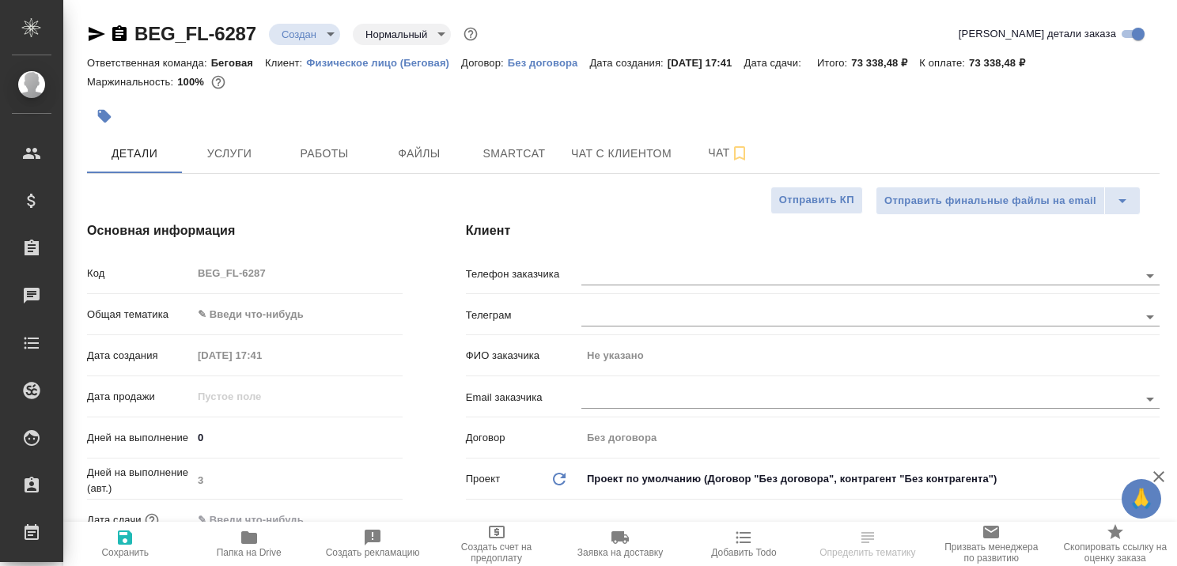
type textarea "x"
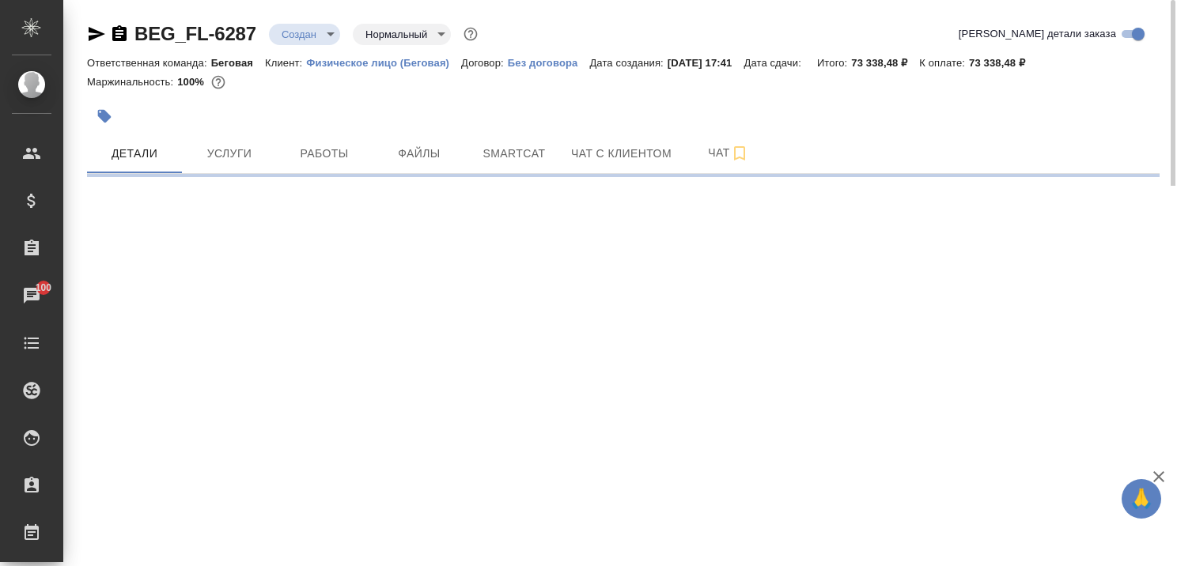
select select "RU"
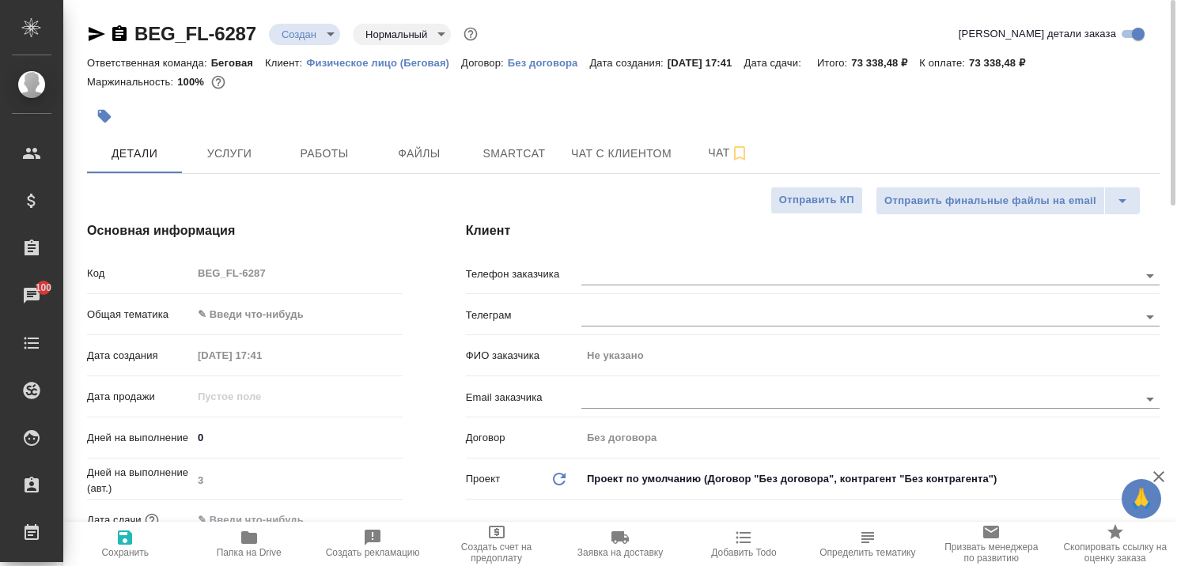
type textarea "x"
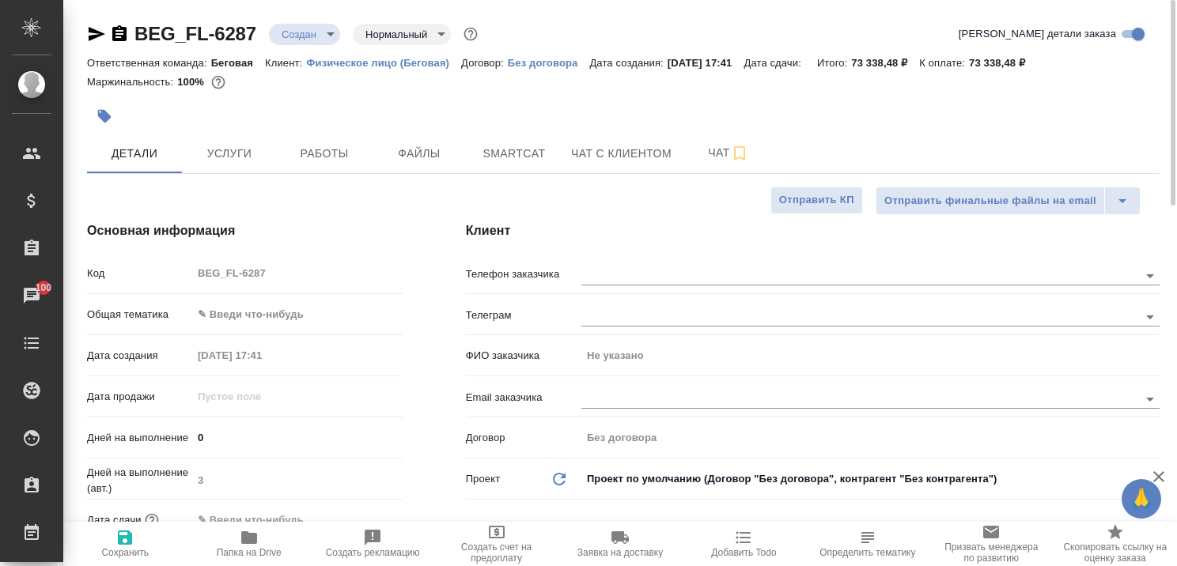
type textarea "x"
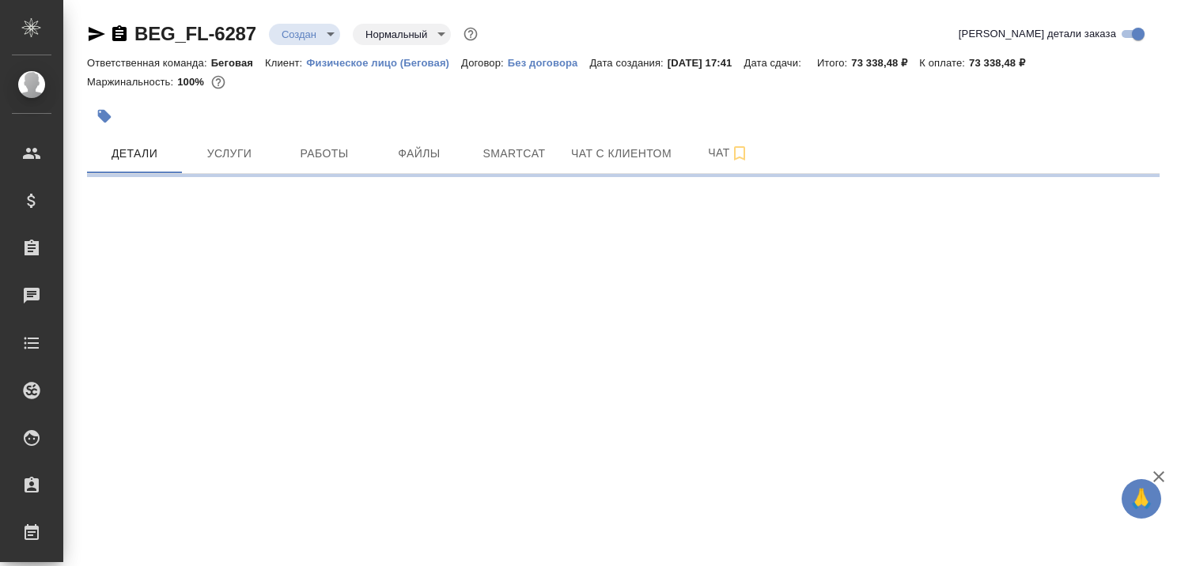
select select "RU"
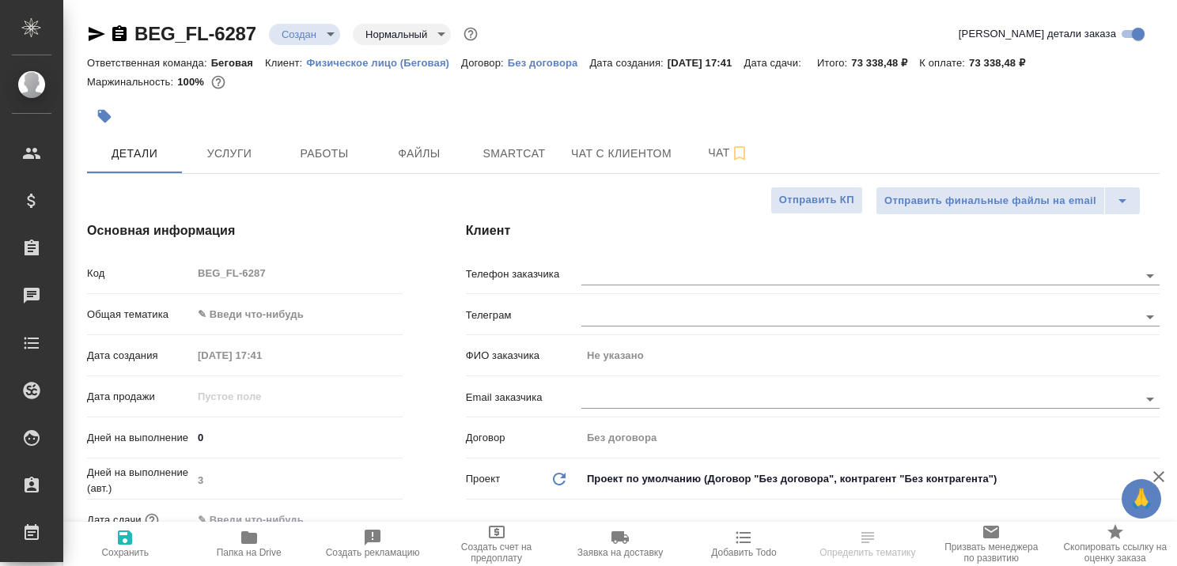
type textarea "x"
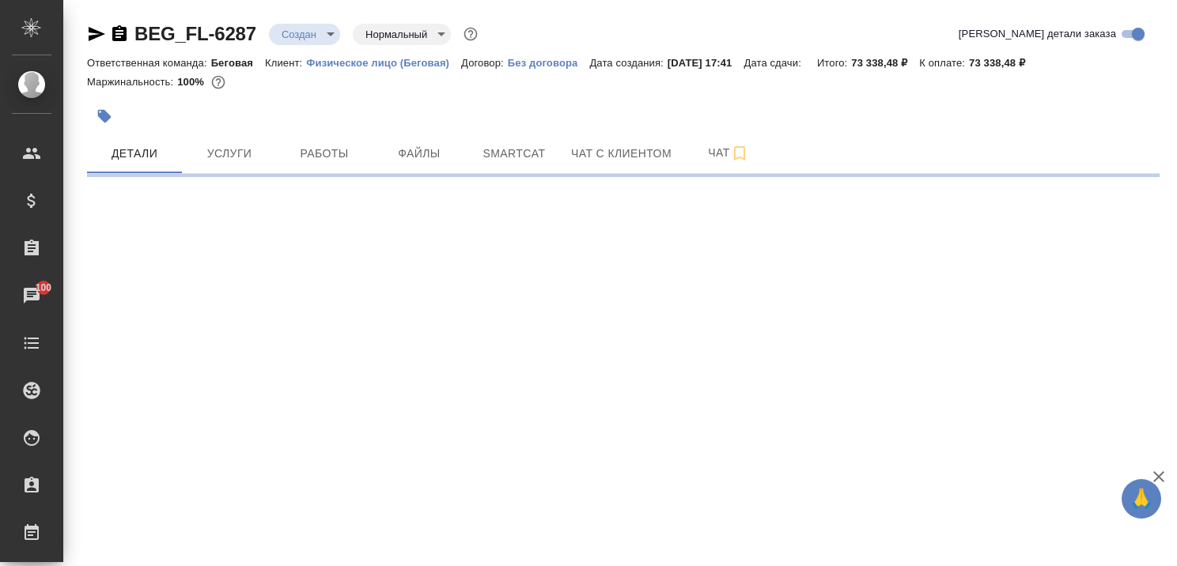
select select "RU"
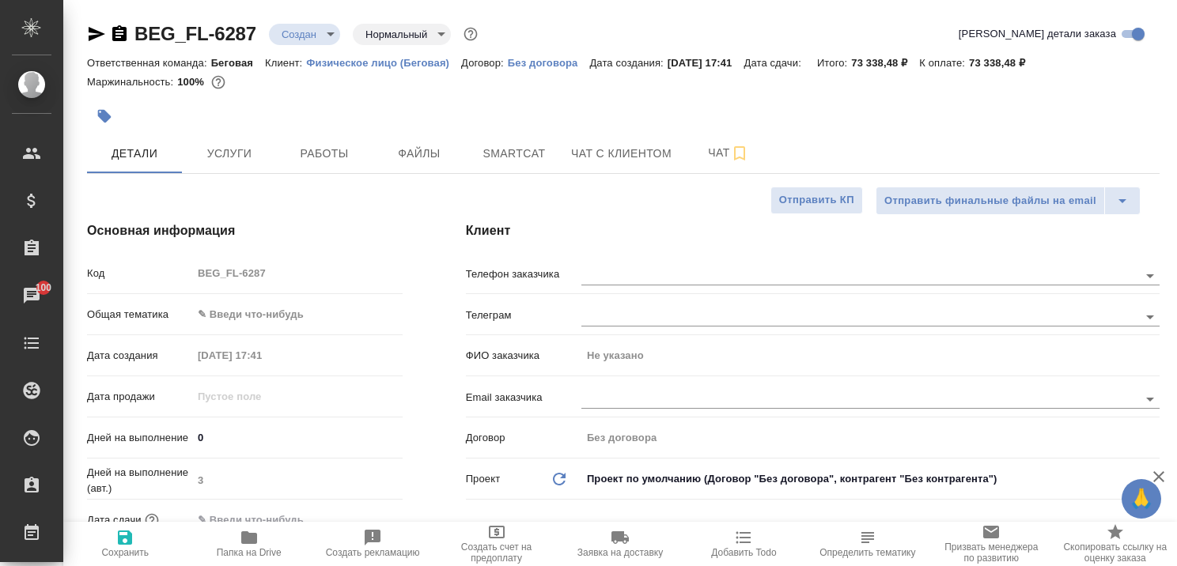
type textarea "x"
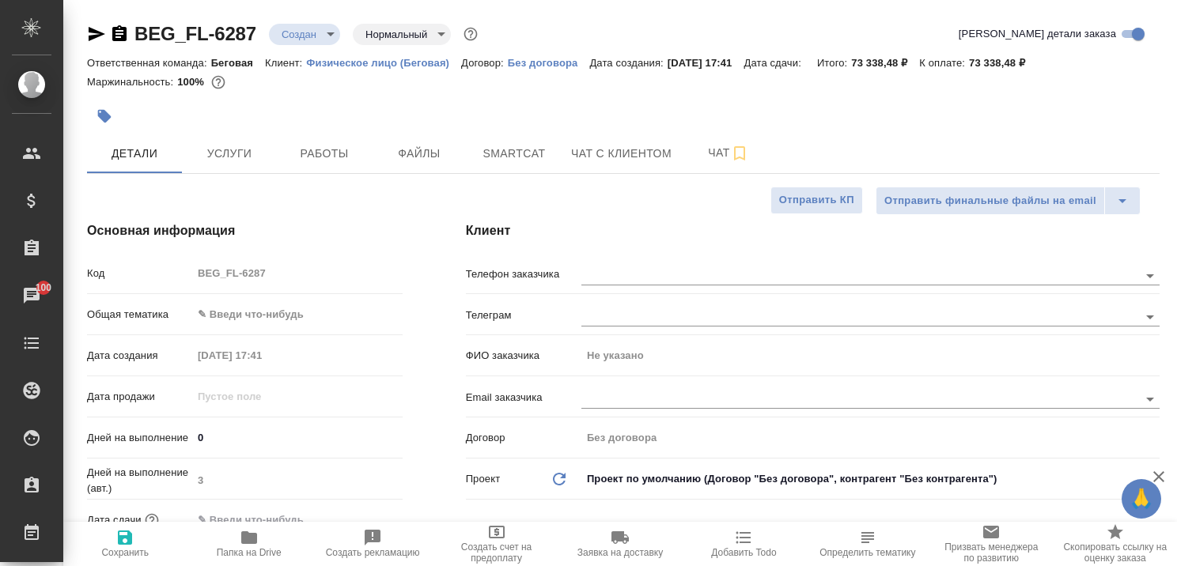
type textarea "x"
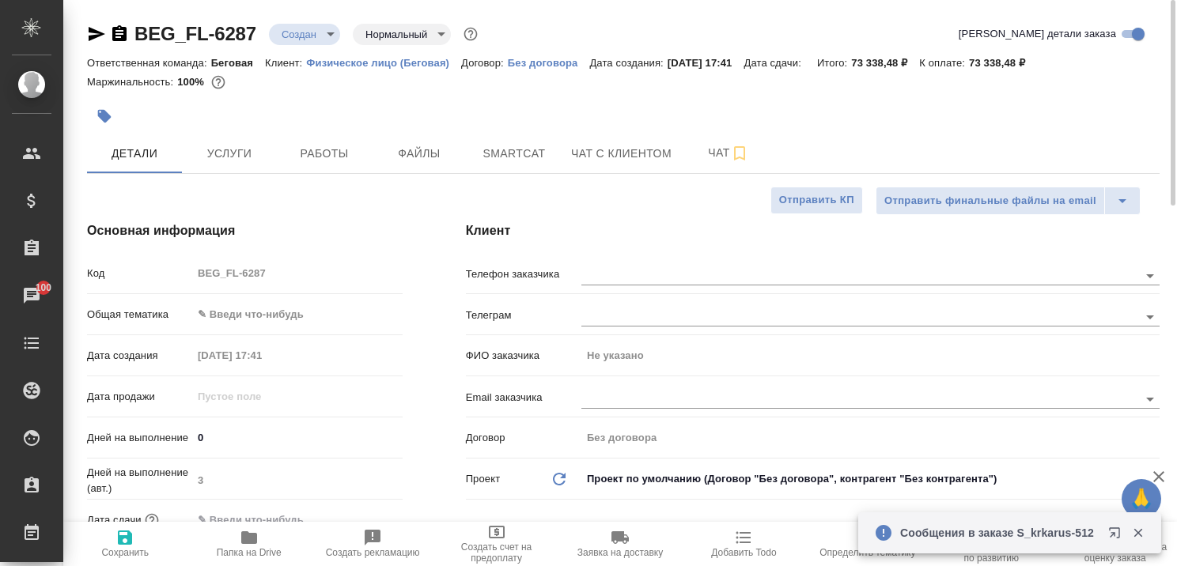
type textarea "x"
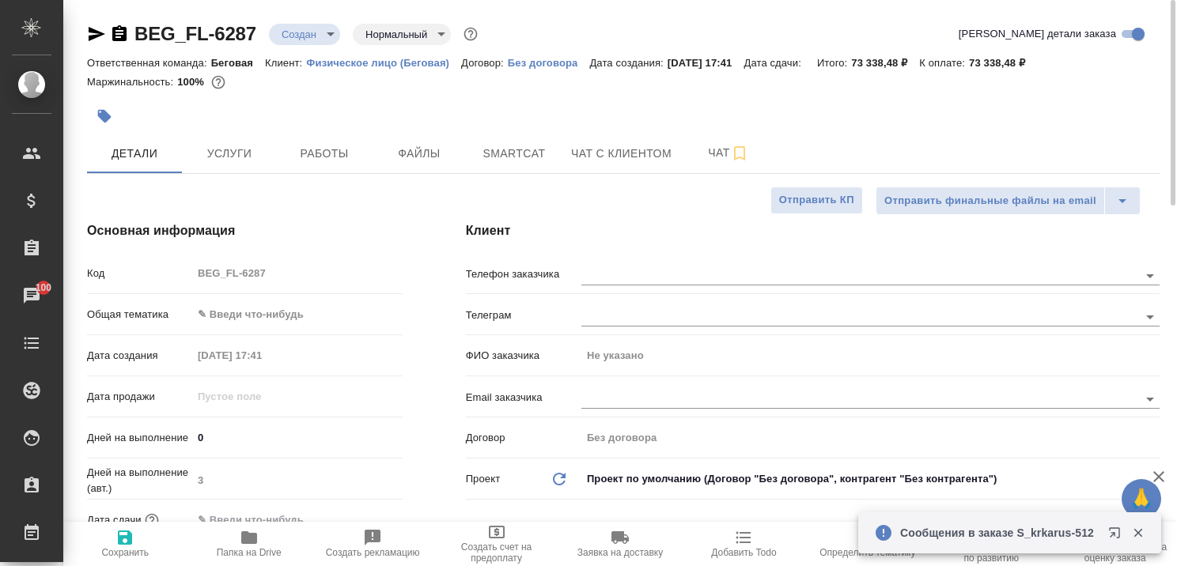
type textarea "x"
click at [1139, 533] on icon "button" at bounding box center [1138, 533] width 14 height 14
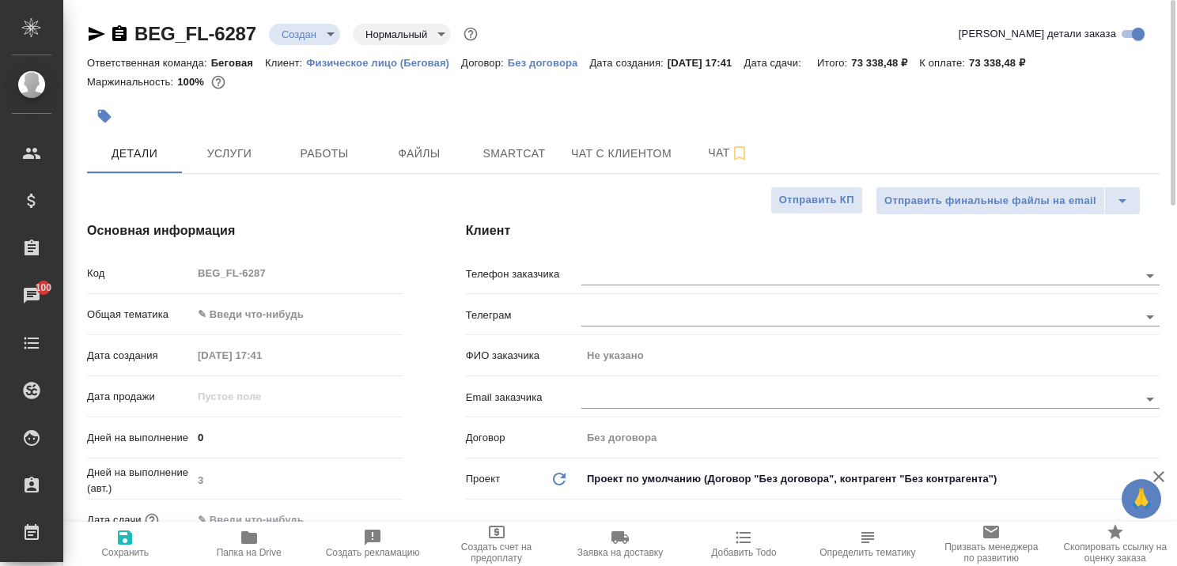
type textarea "x"
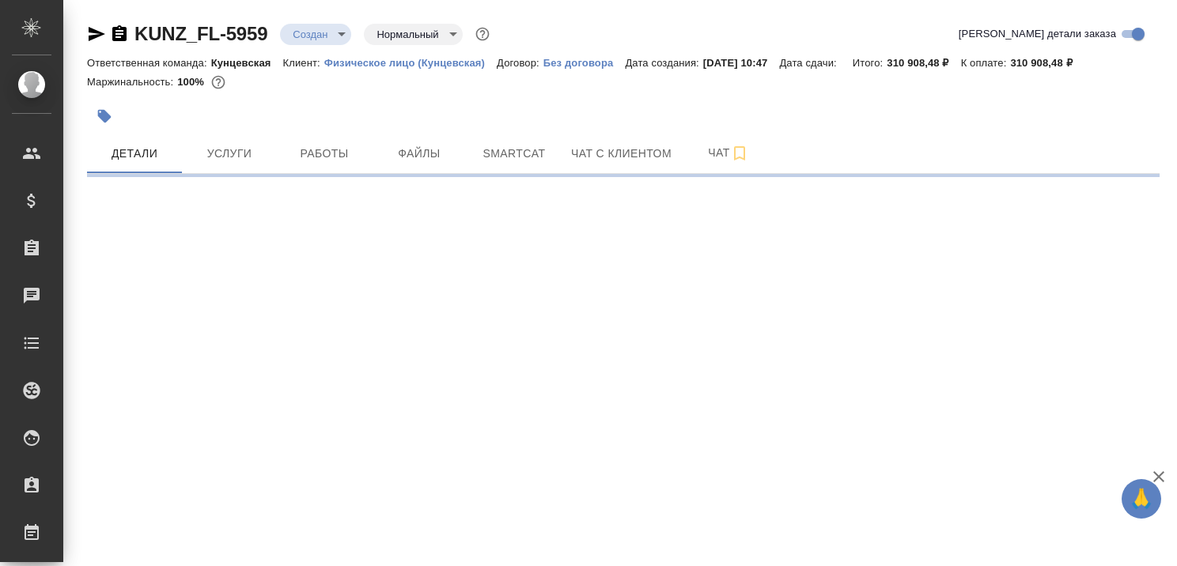
select select "RU"
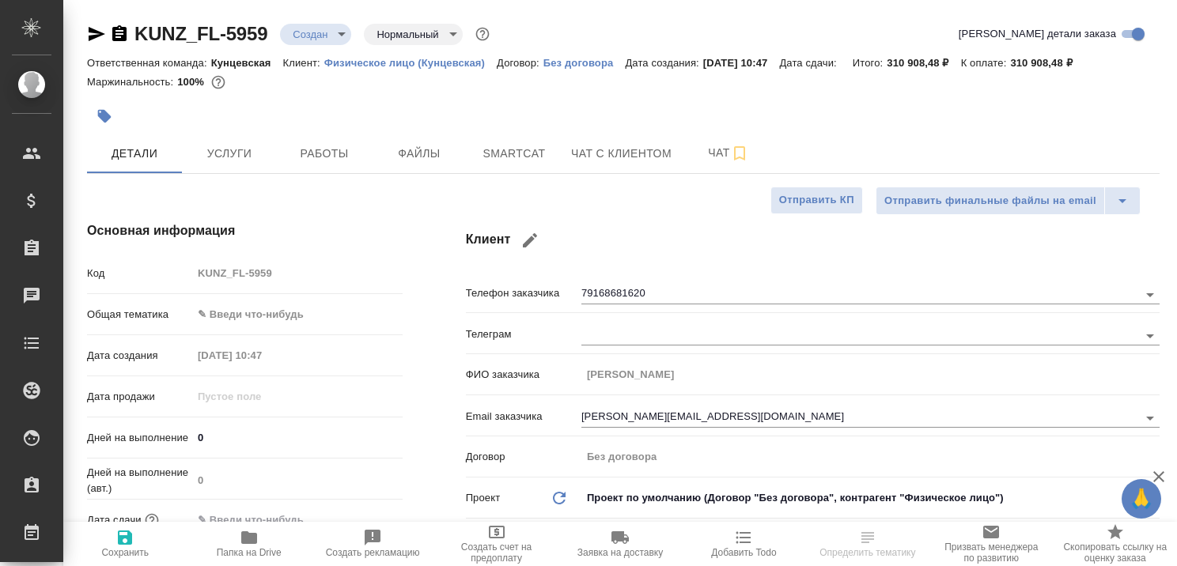
type textarea "x"
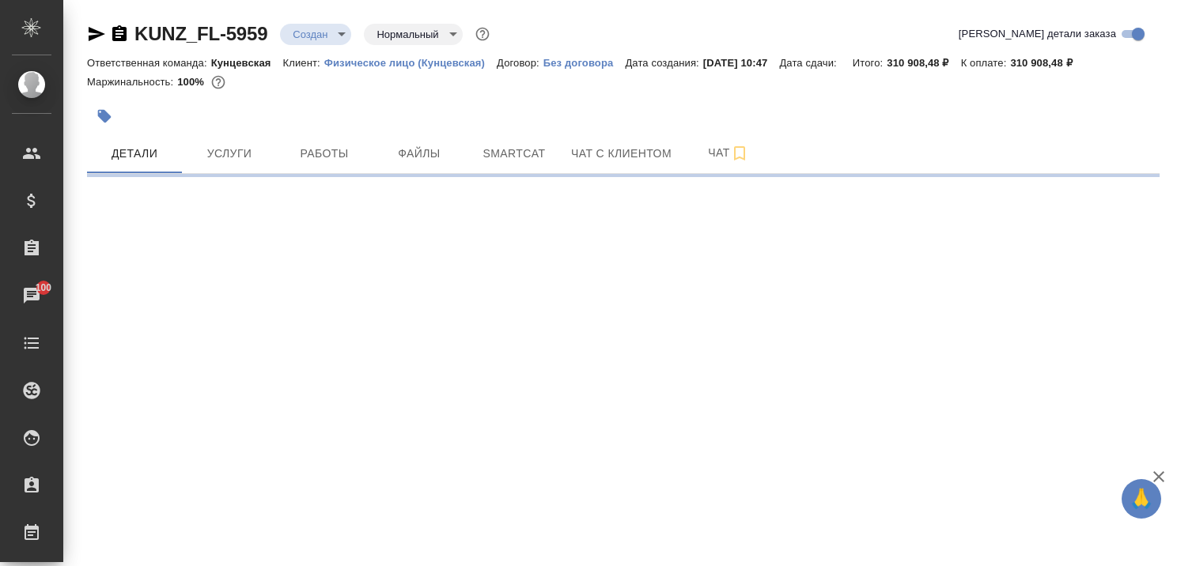
select select "RU"
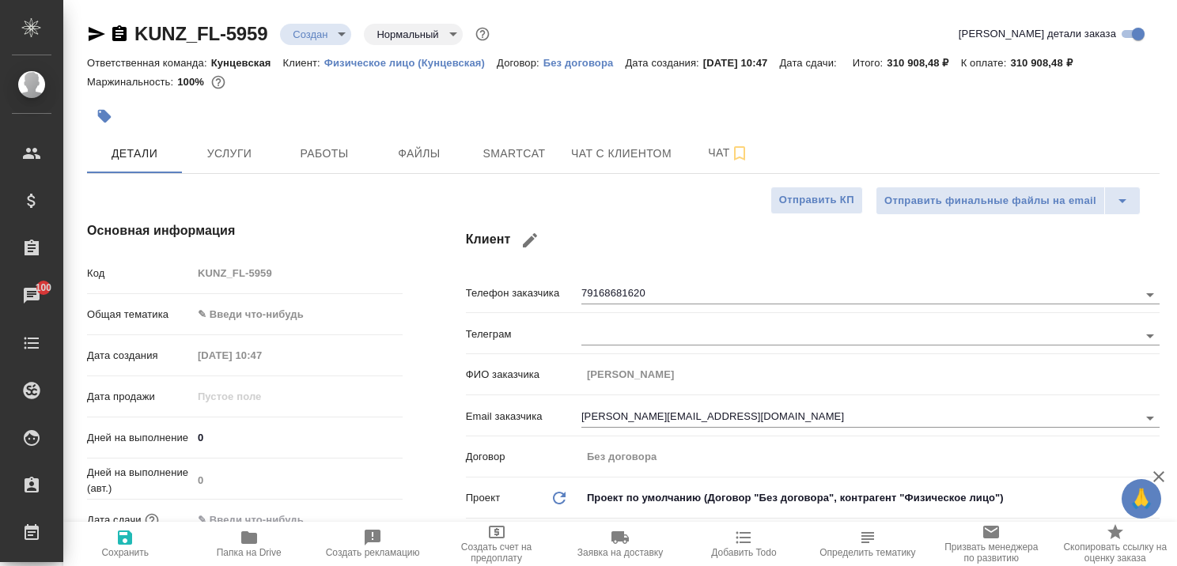
type textarea "x"
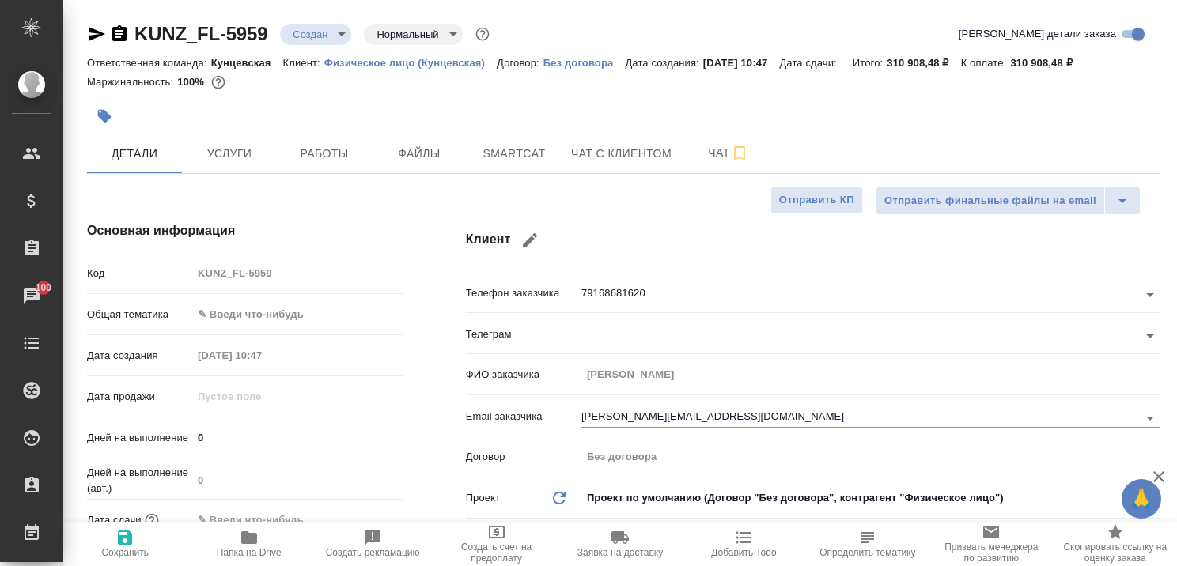
type textarea "x"
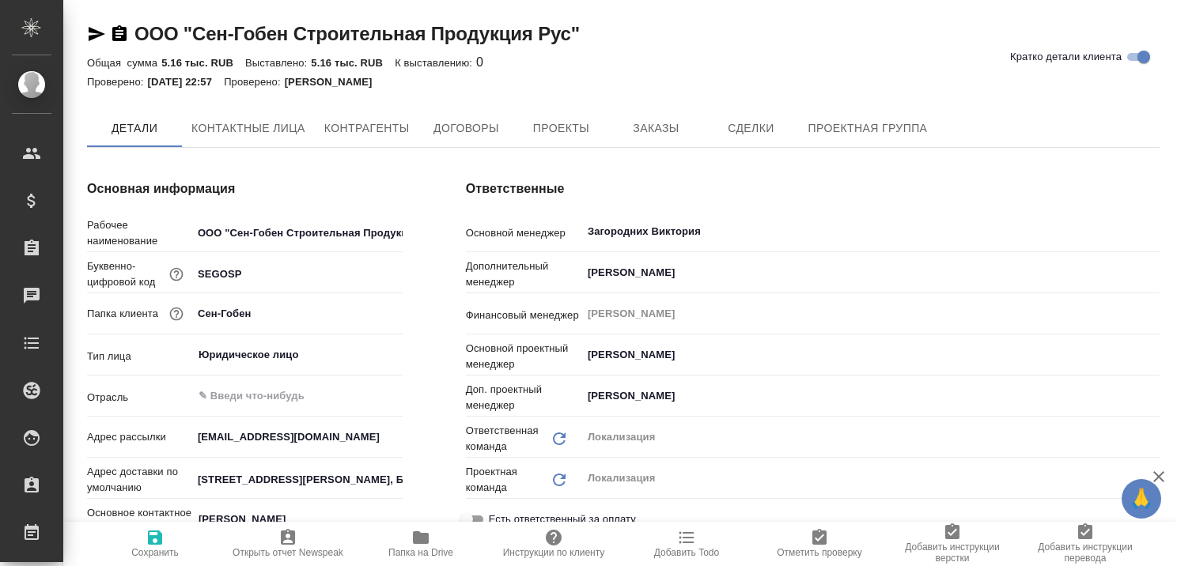
type textarea "x"
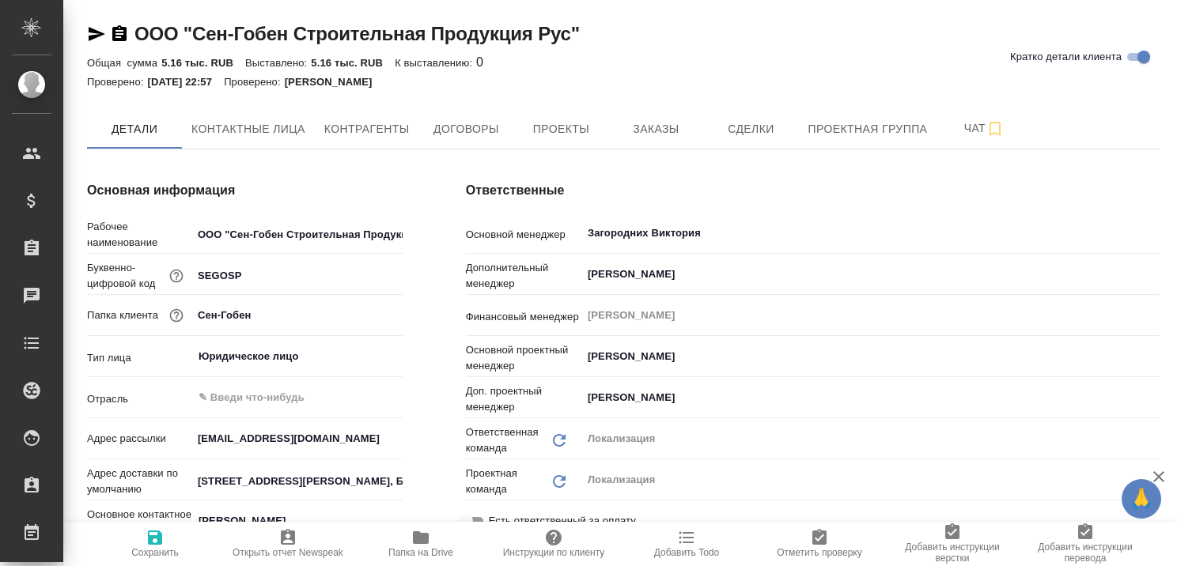
type textarea "x"
click at [218, 124] on span "Контактные лица" at bounding box center [248, 129] width 114 height 20
select select "RU"
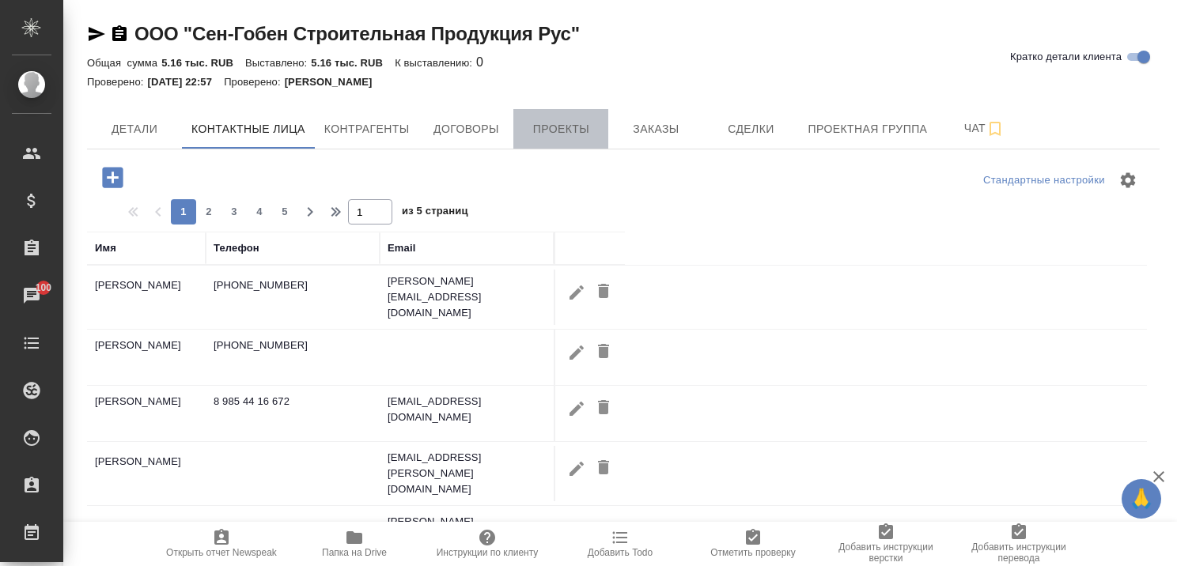
click at [568, 126] on span "Проекты" at bounding box center [561, 129] width 76 height 20
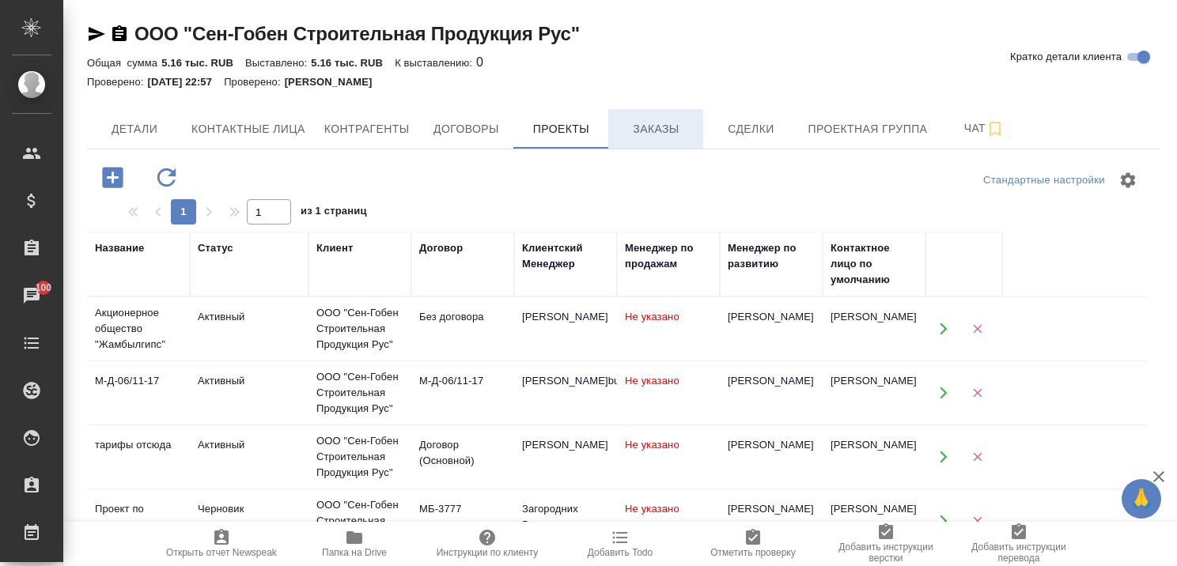
click at [626, 139] on button "Заказы" at bounding box center [655, 129] width 95 height 40
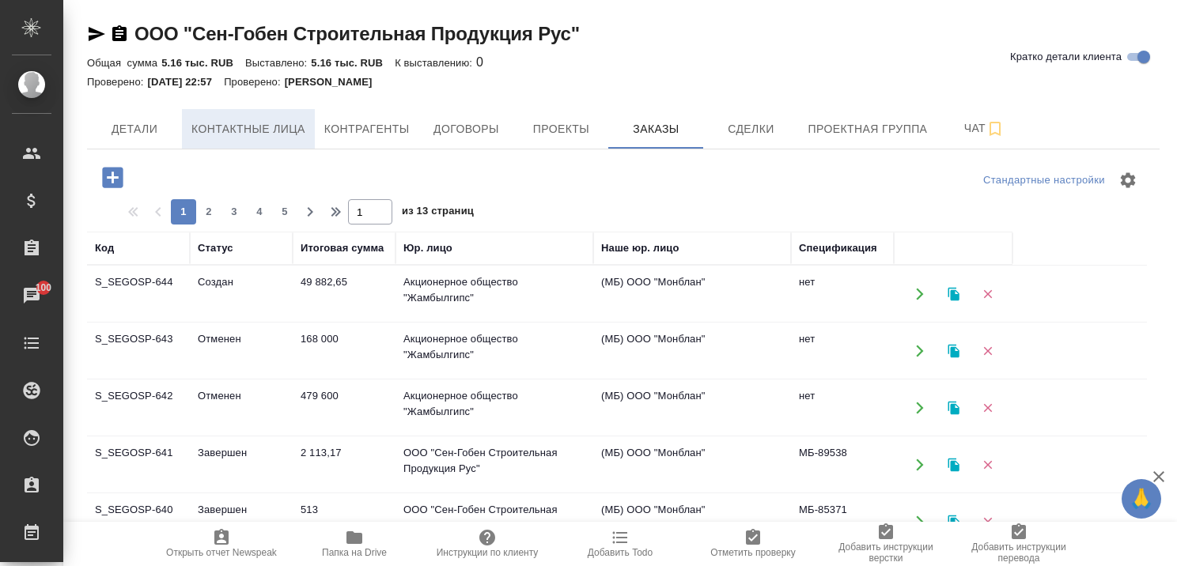
click at [274, 126] on span "Контактные лица" at bounding box center [248, 129] width 114 height 20
select select "RU"
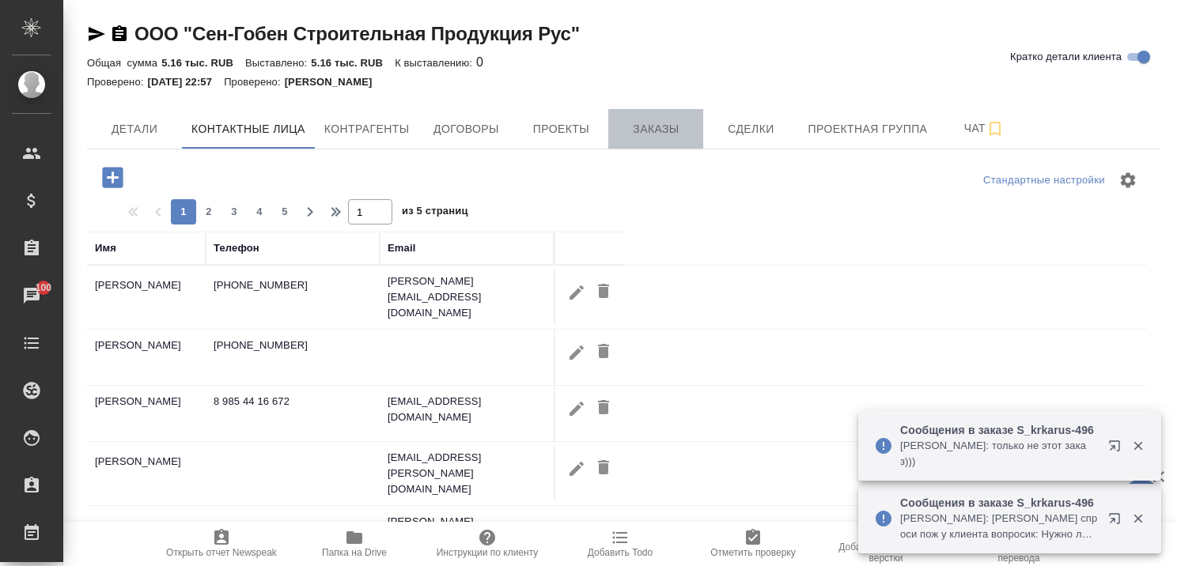
click at [661, 133] on span "Заказы" at bounding box center [656, 129] width 76 height 20
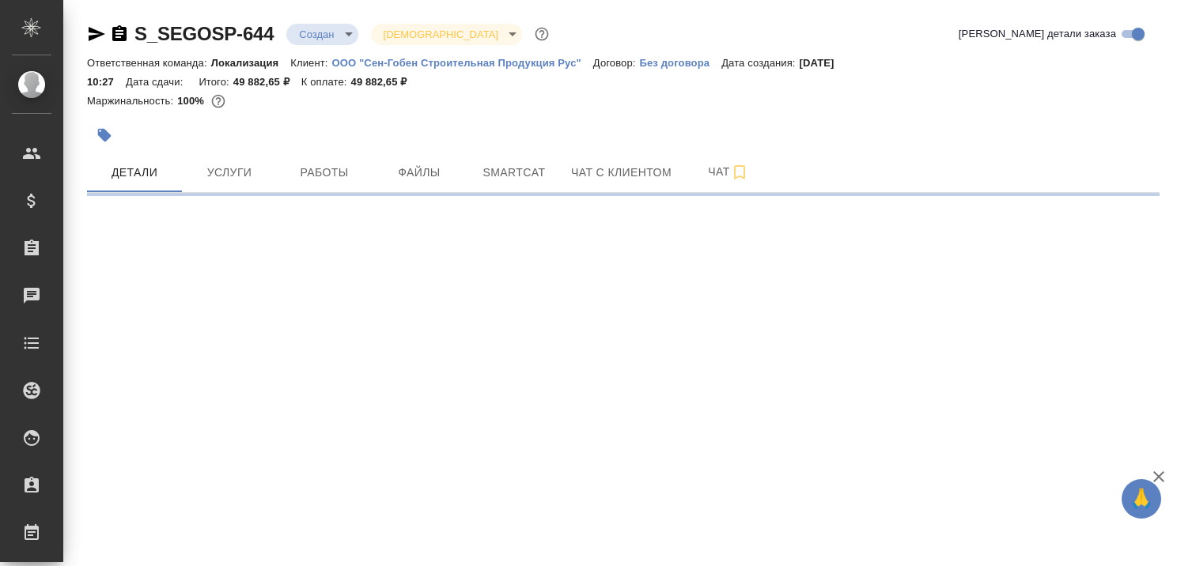
select select "RU"
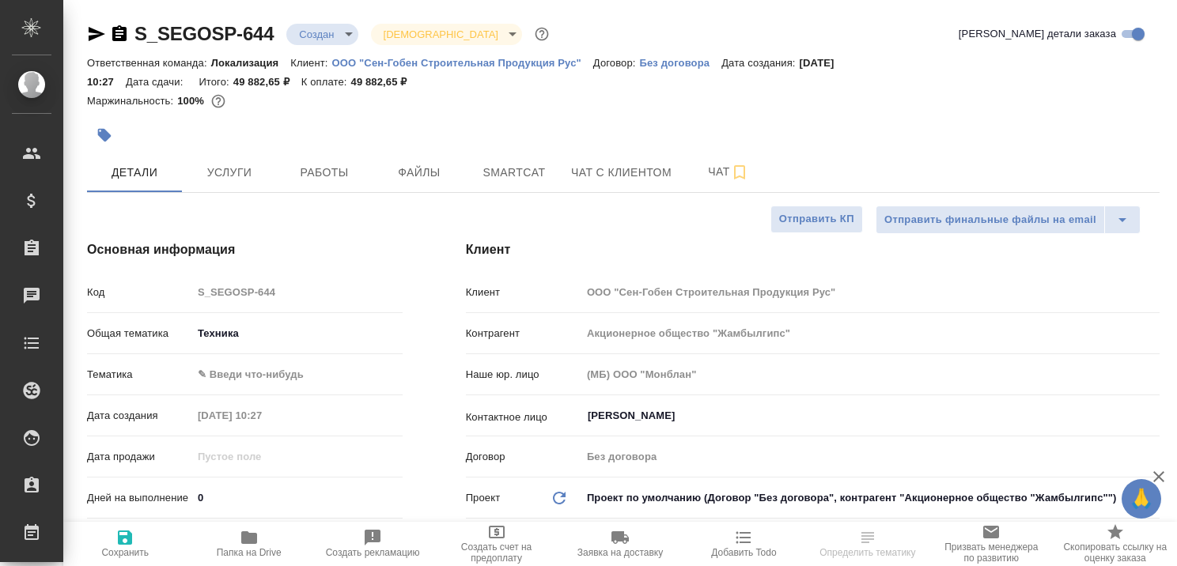
type textarea "x"
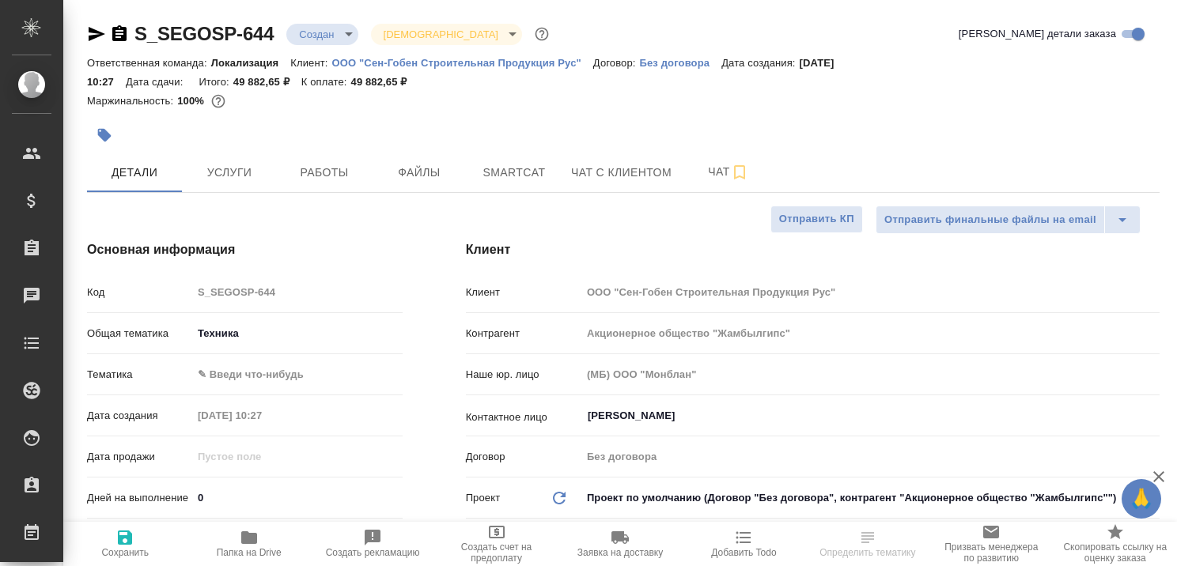
type textarea "x"
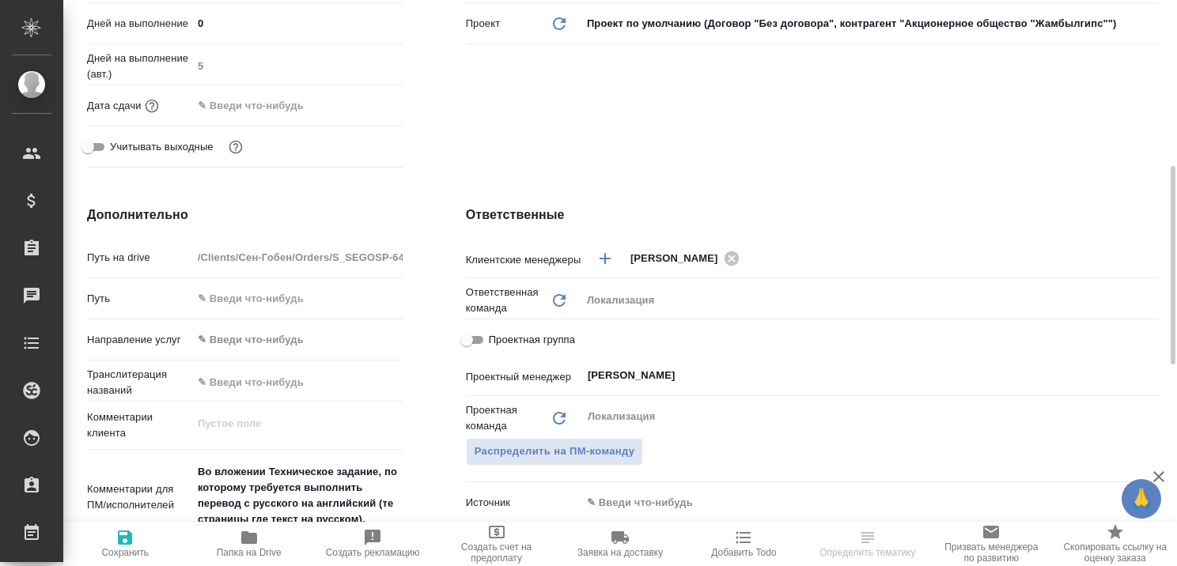
scroll to position [633, 0]
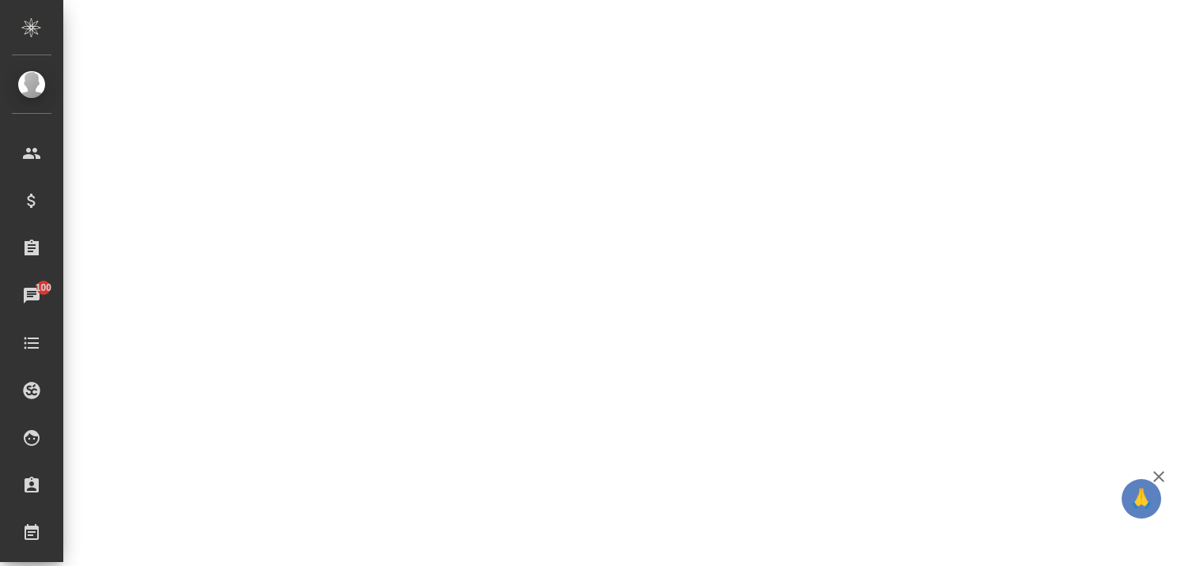
select select "RU"
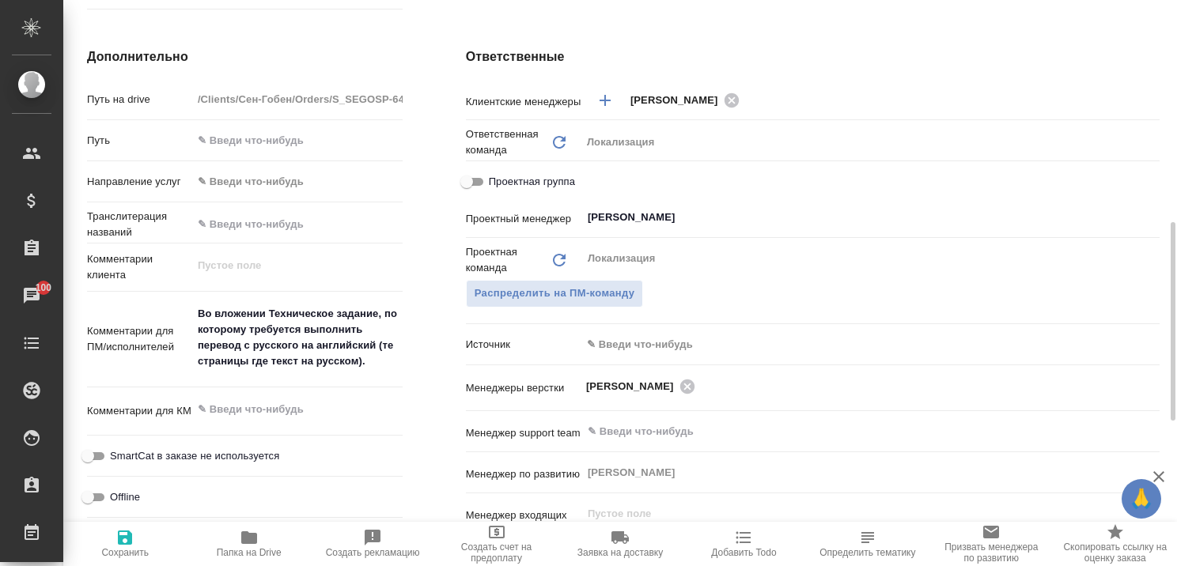
type textarea "x"
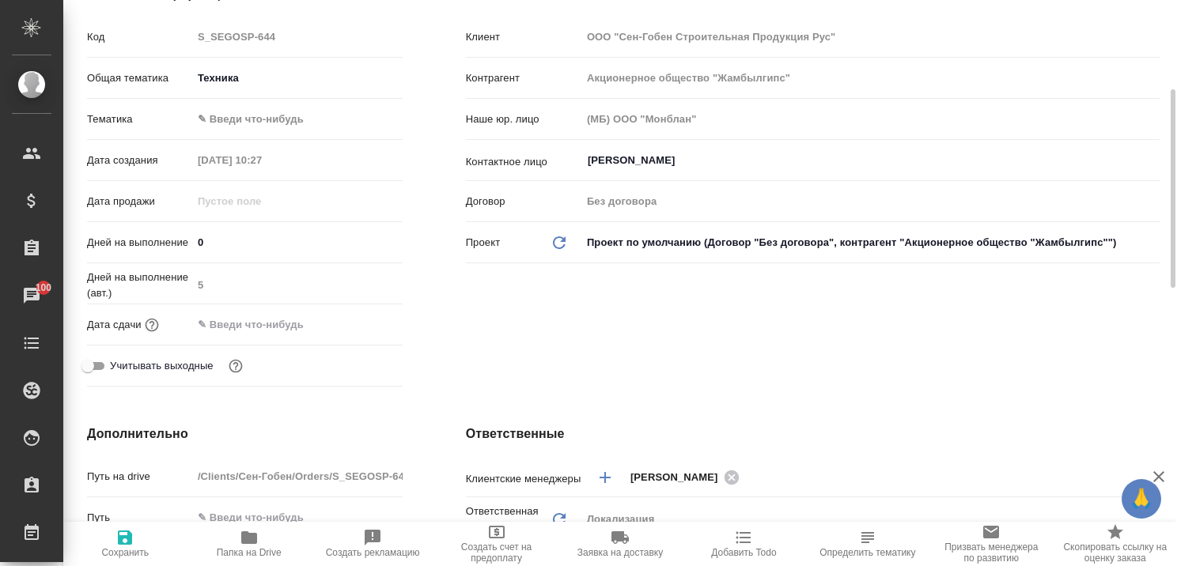
scroll to position [0, 0]
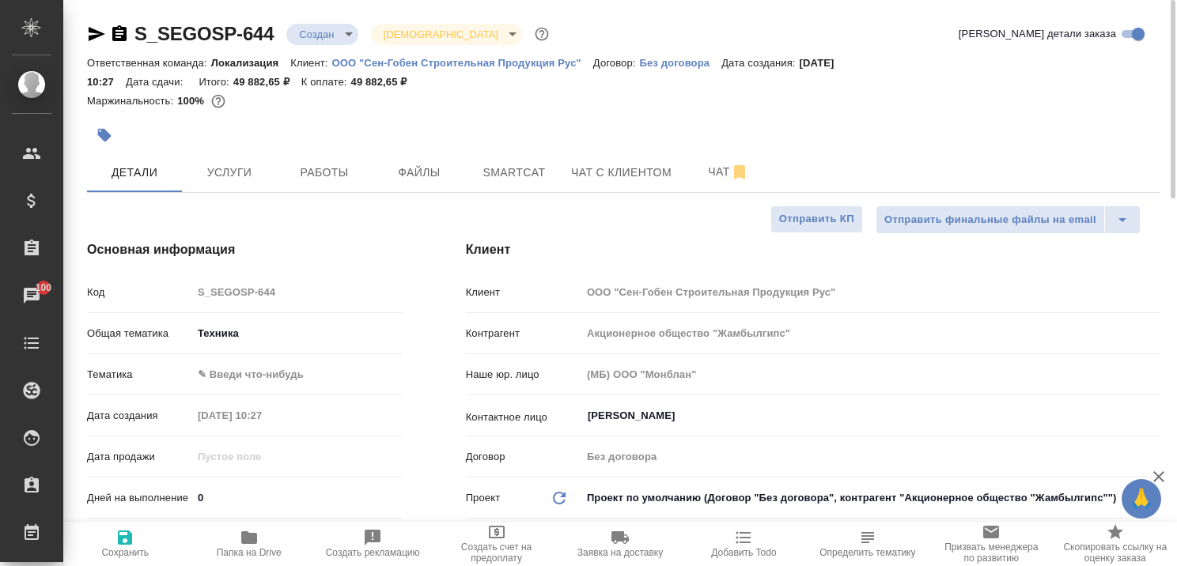
type textarea "x"
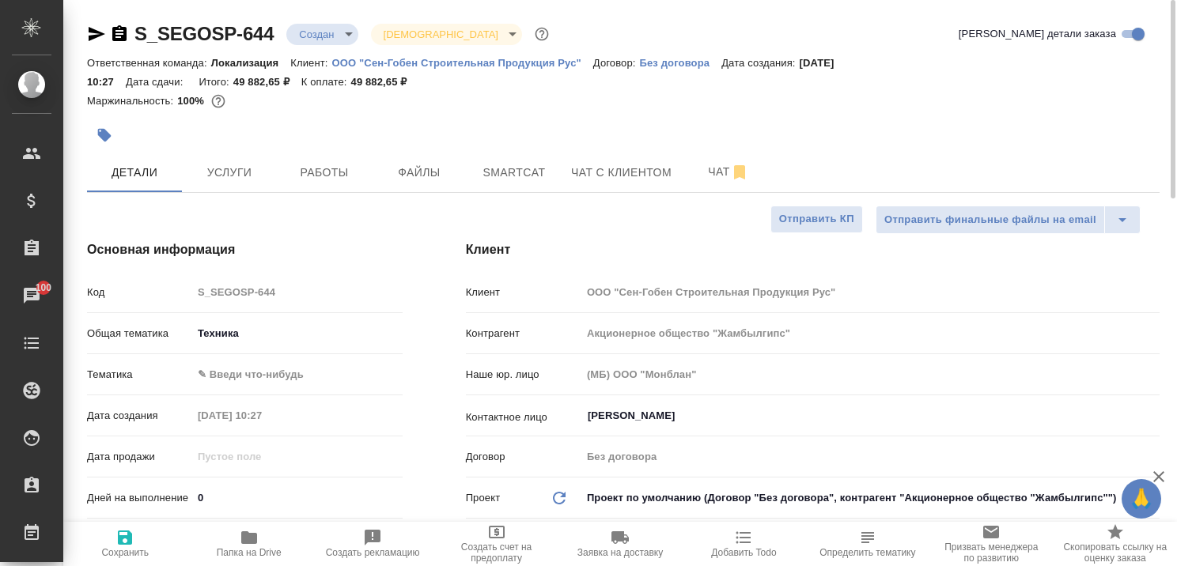
type textarea "x"
